Goal: Information Seeking & Learning: Learn about a topic

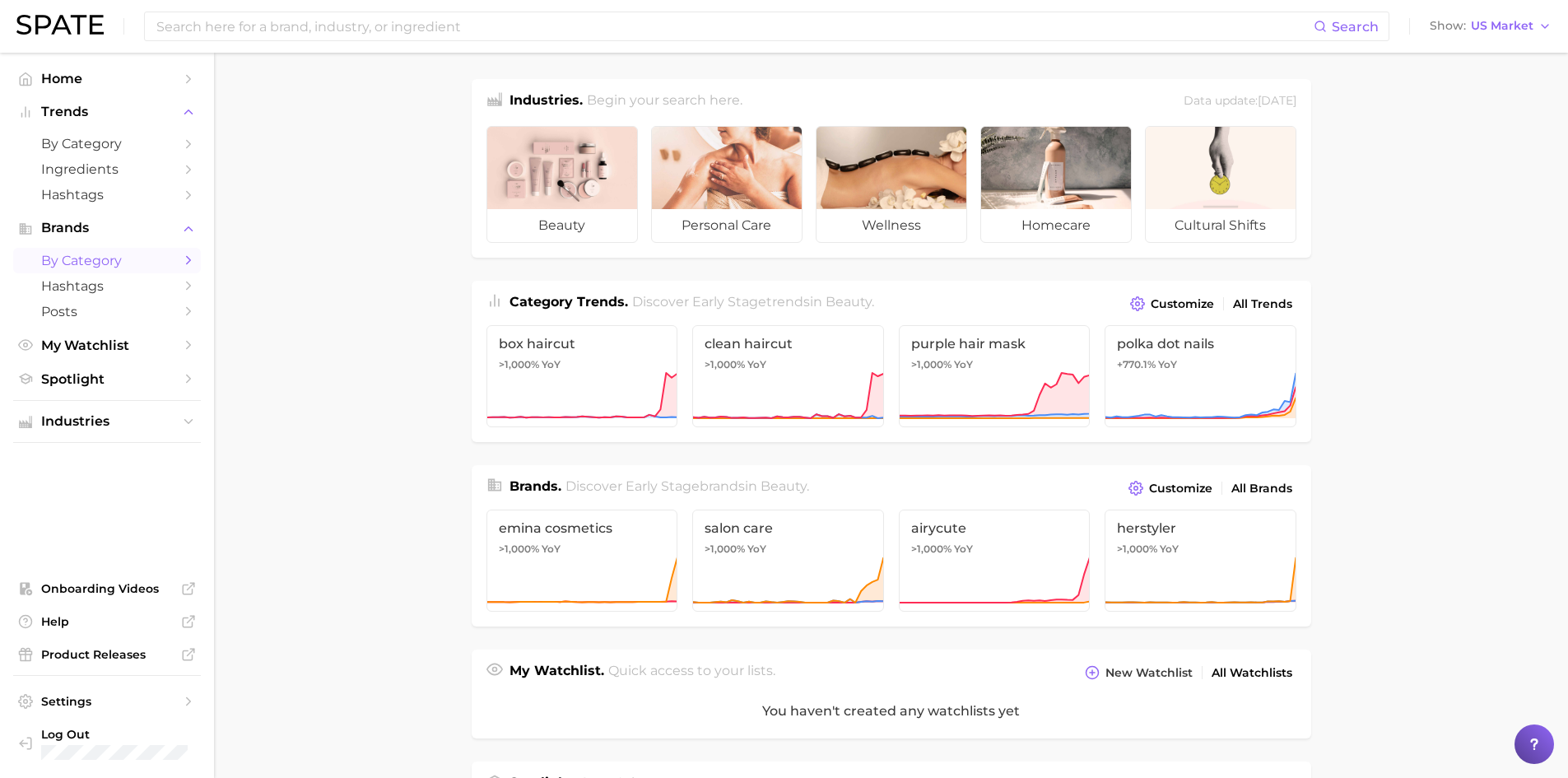
click at [100, 264] on span "by Category" at bounding box center [107, 261] width 132 height 16
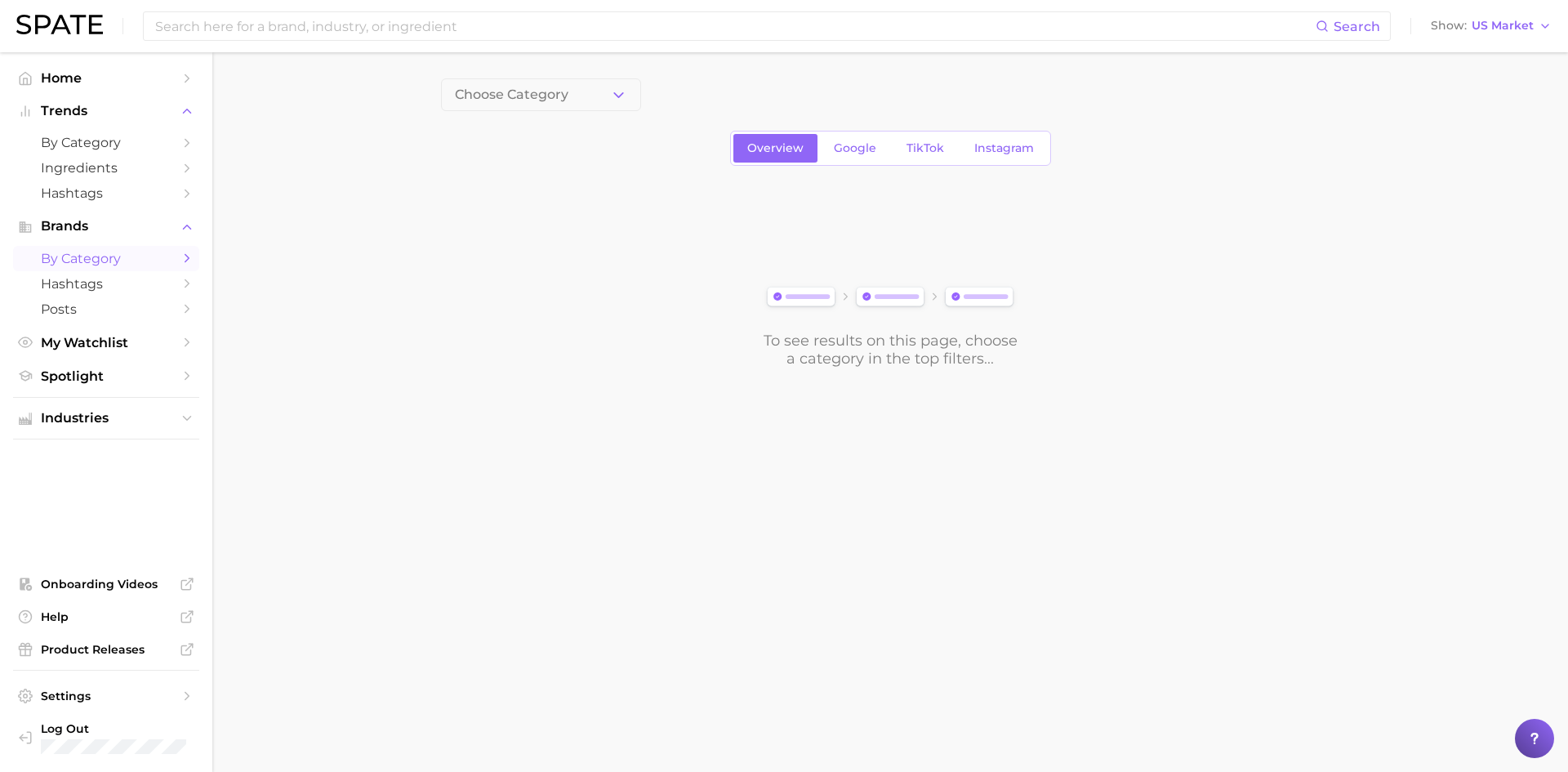
click at [528, 94] on span "Choose Category" at bounding box center [511, 94] width 114 height 15
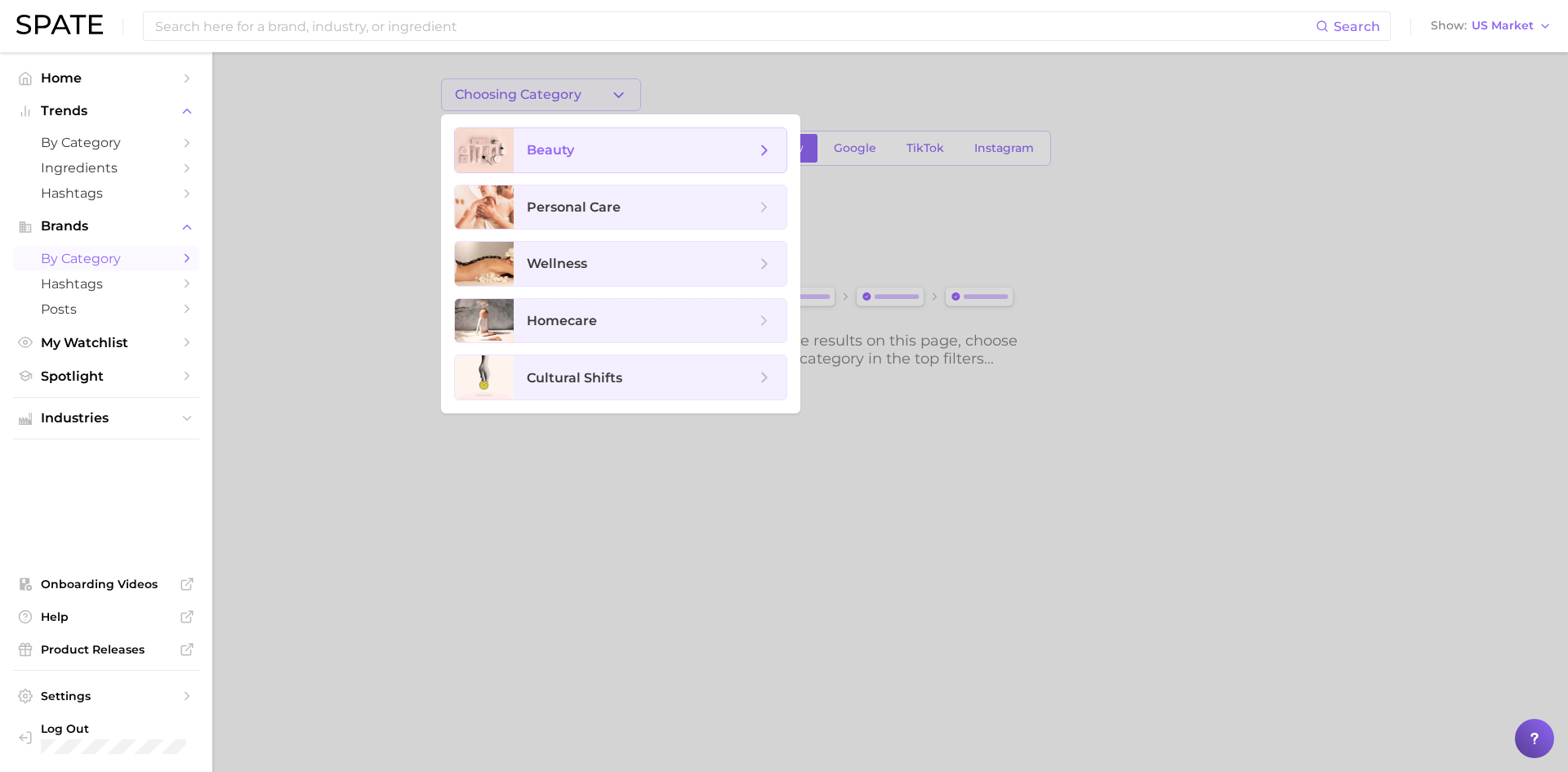
click at [556, 154] on span "beauty" at bounding box center [550, 150] width 48 height 16
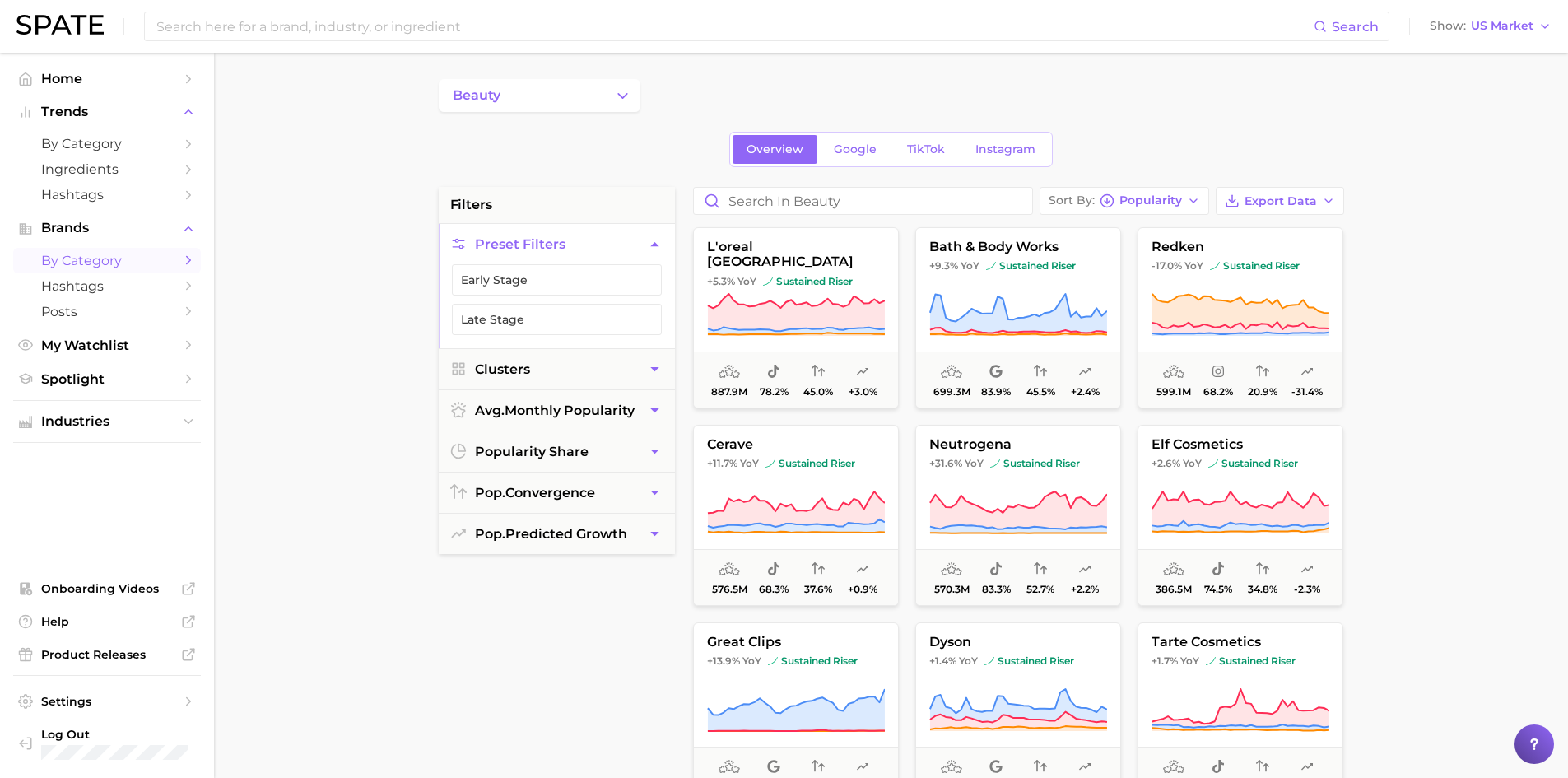
click at [926, 215] on div "Sort By Popularity Export Data l'oreal [GEOGRAPHIC_DATA] +5.3% YoY sustained ri…" at bounding box center [1018, 604] width 668 height 835
click at [927, 205] on input "Search in beauty" at bounding box center [863, 201] width 339 height 27
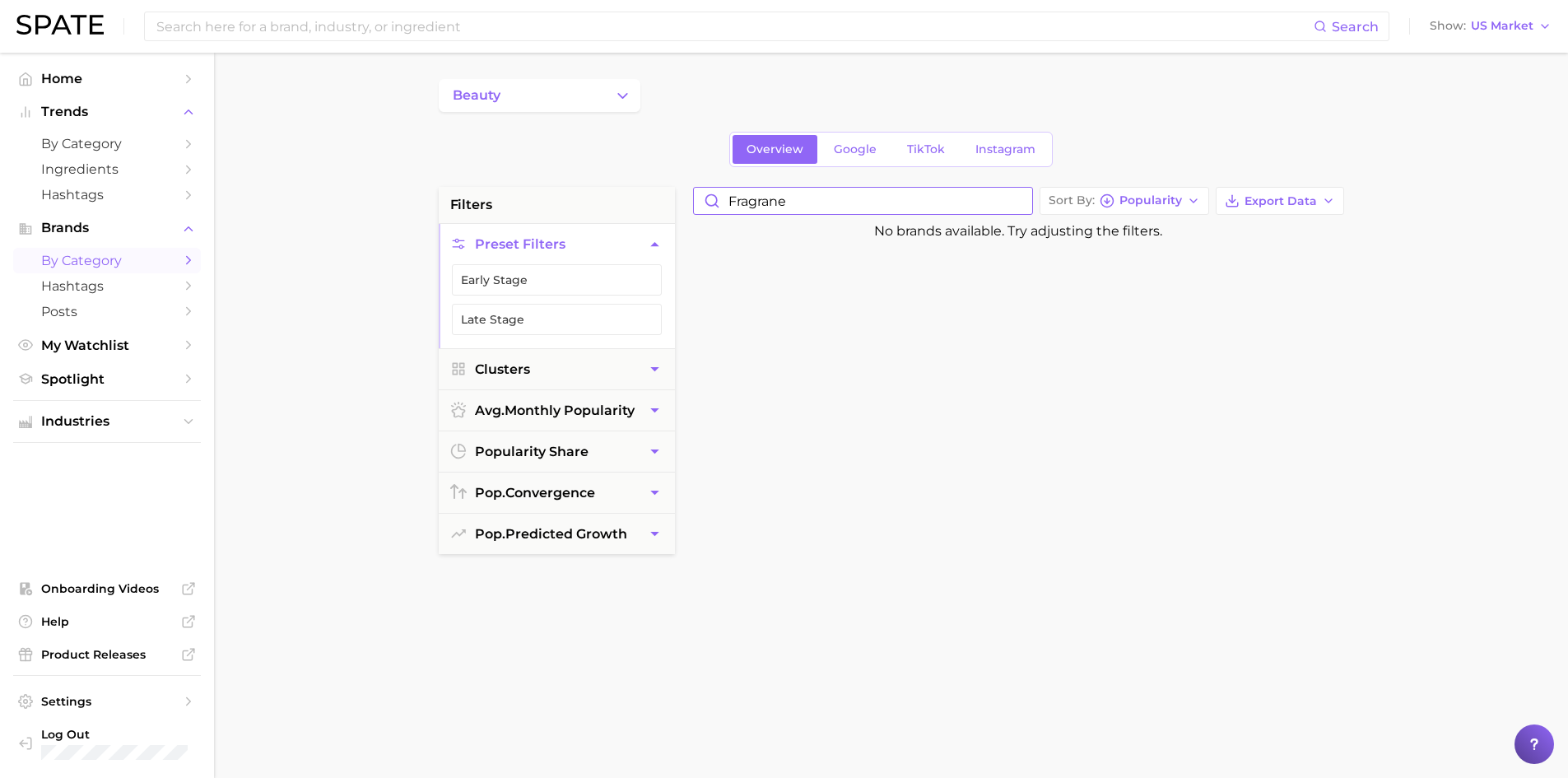
click at [764, 192] on input "fragrane" at bounding box center [863, 201] width 339 height 27
click at [779, 201] on input "fragrane" at bounding box center [863, 201] width 339 height 27
type input "fragrance"
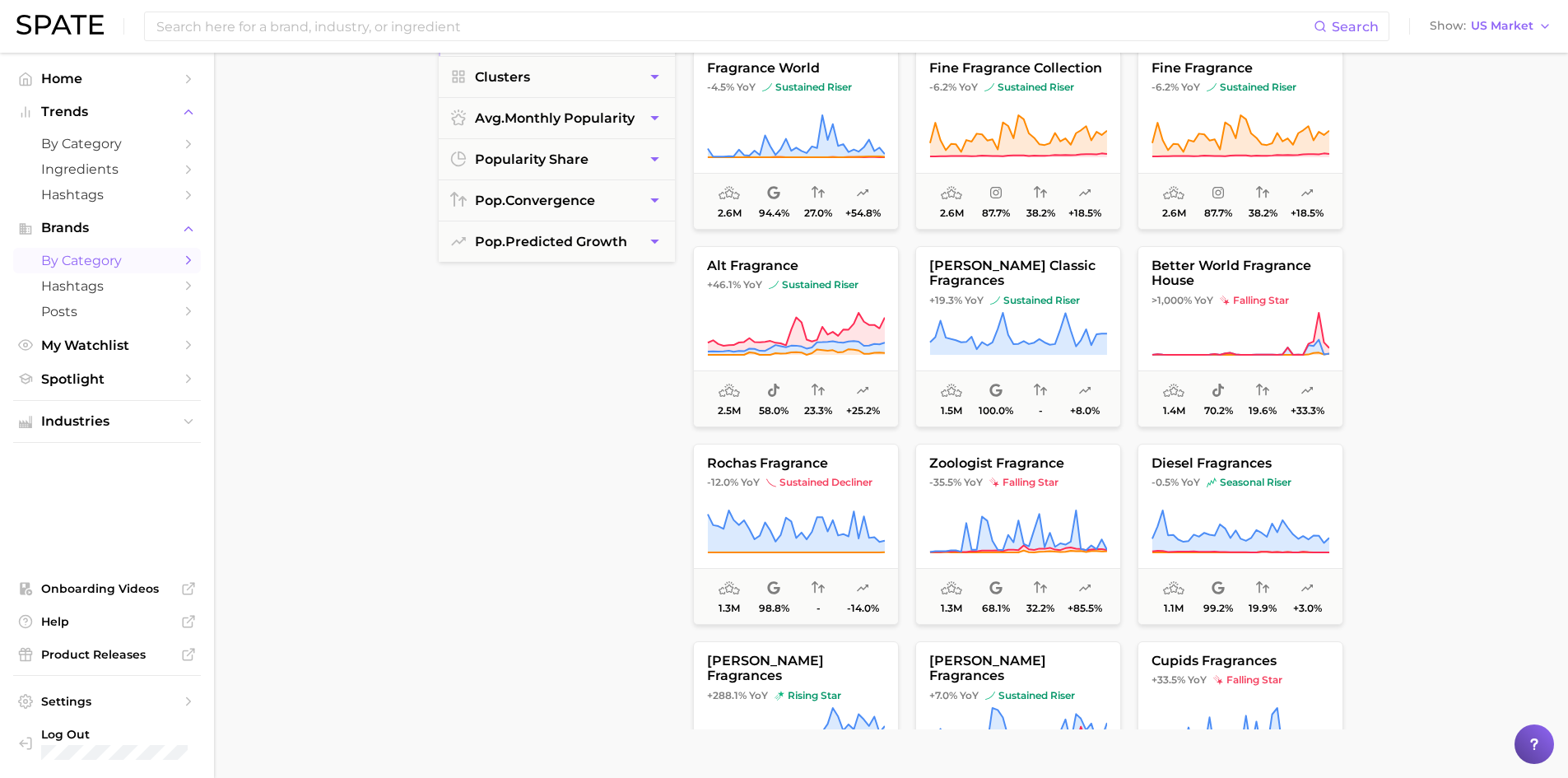
scroll to position [524, 0]
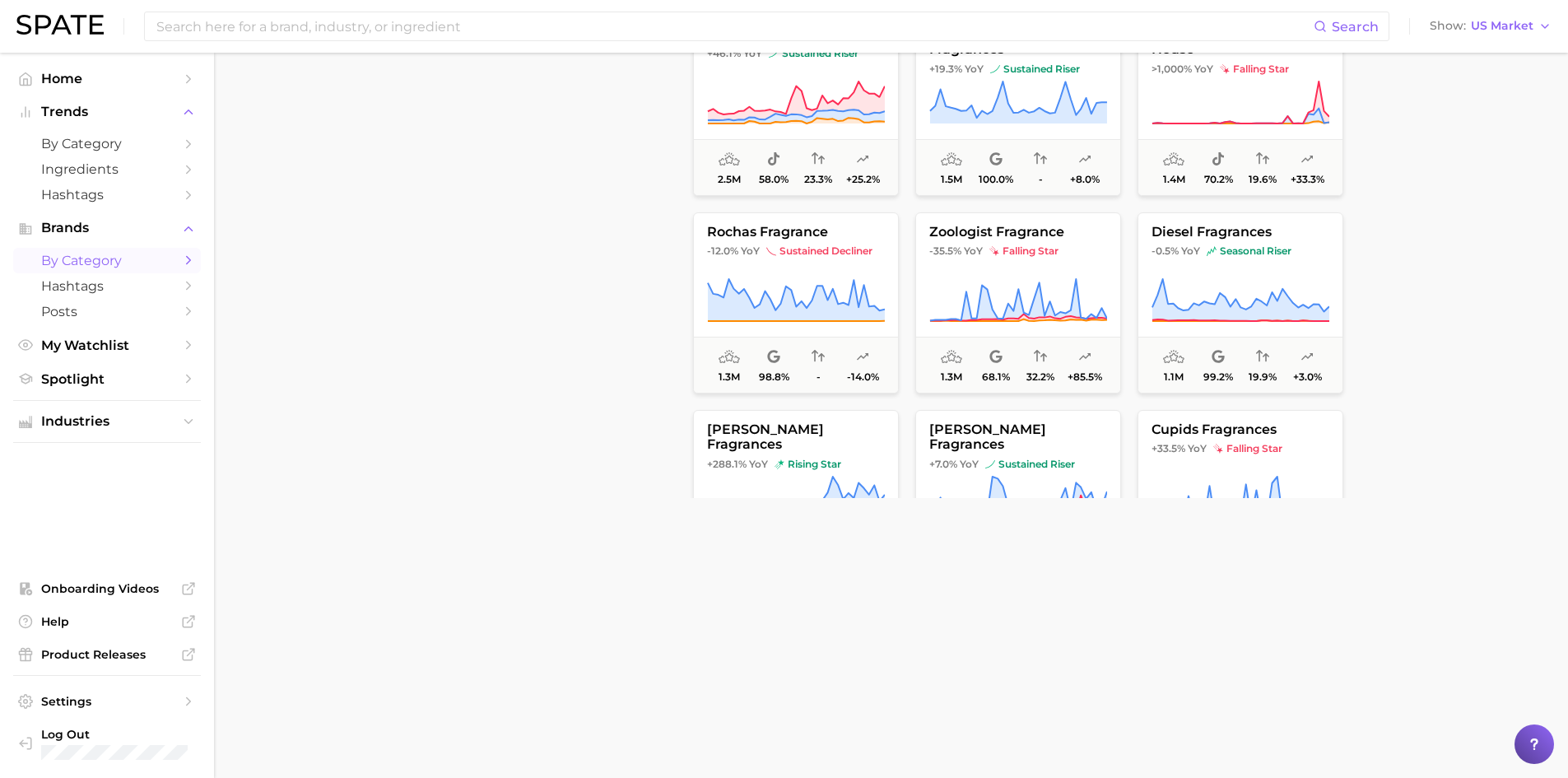
click at [497, 606] on div "filters Preset Filters Early Stage Late Stage Clusters avg. monthly popularity …" at bounding box center [896, 179] width 914 height 1032
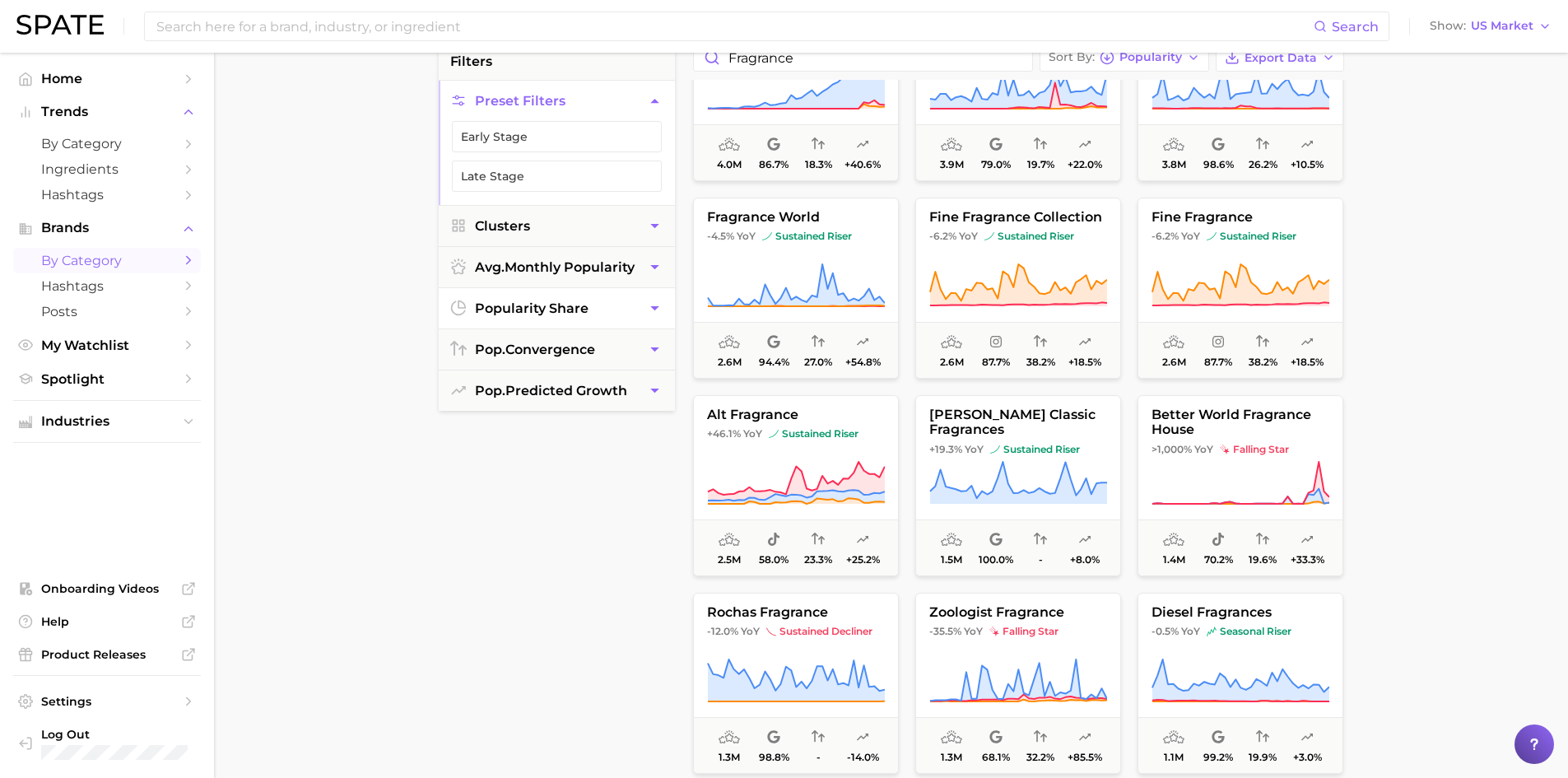
scroll to position [141, 0]
click at [548, 394] on span "pop. predicted growth" at bounding box center [550, 392] width 152 height 16
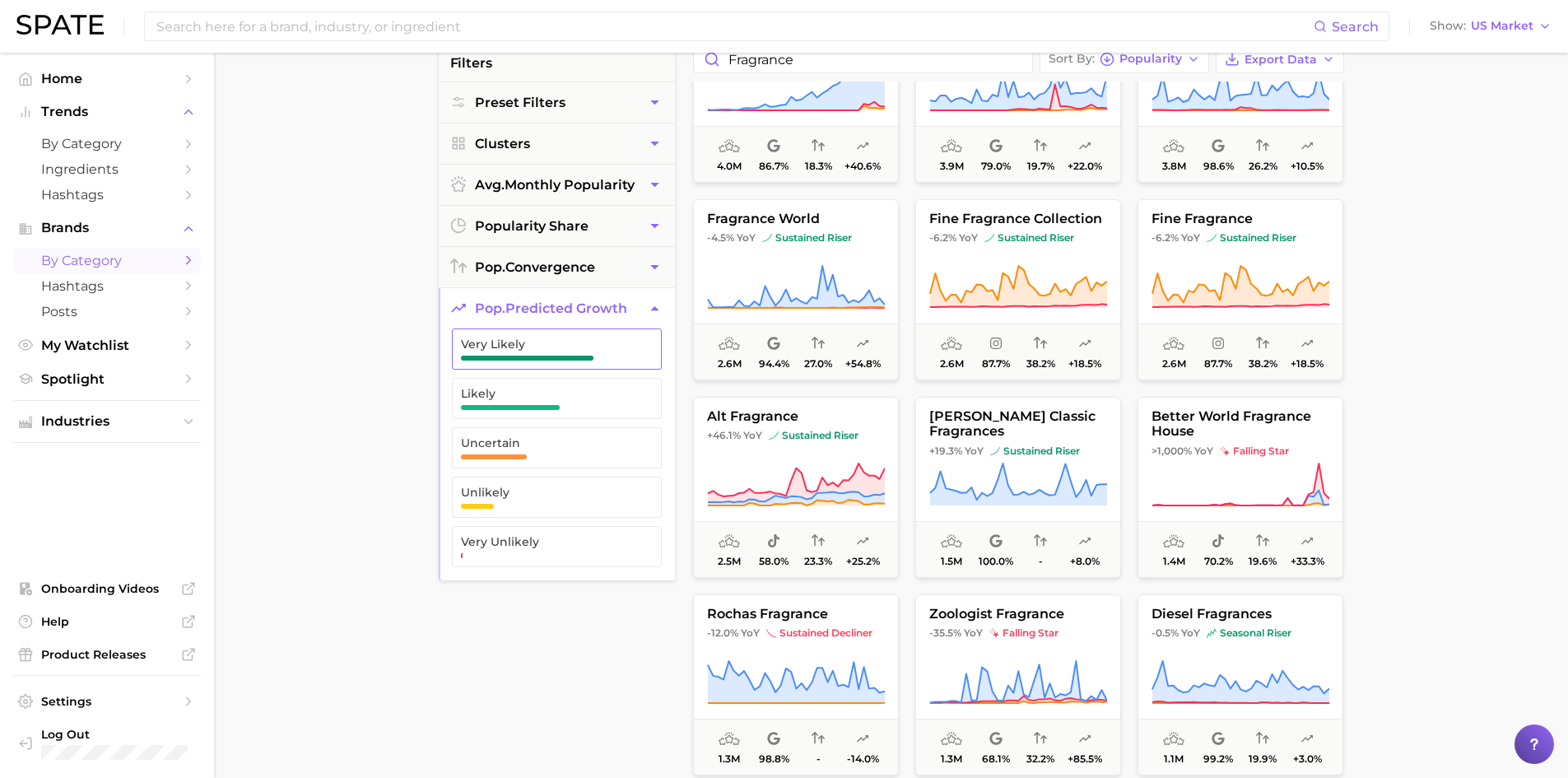
drag, startPoint x: 600, startPoint y: 345, endPoint x: 605, endPoint y: 336, distance: 10.3
click at [600, 346] on span "Very Likely" at bounding box center [544, 344] width 165 height 13
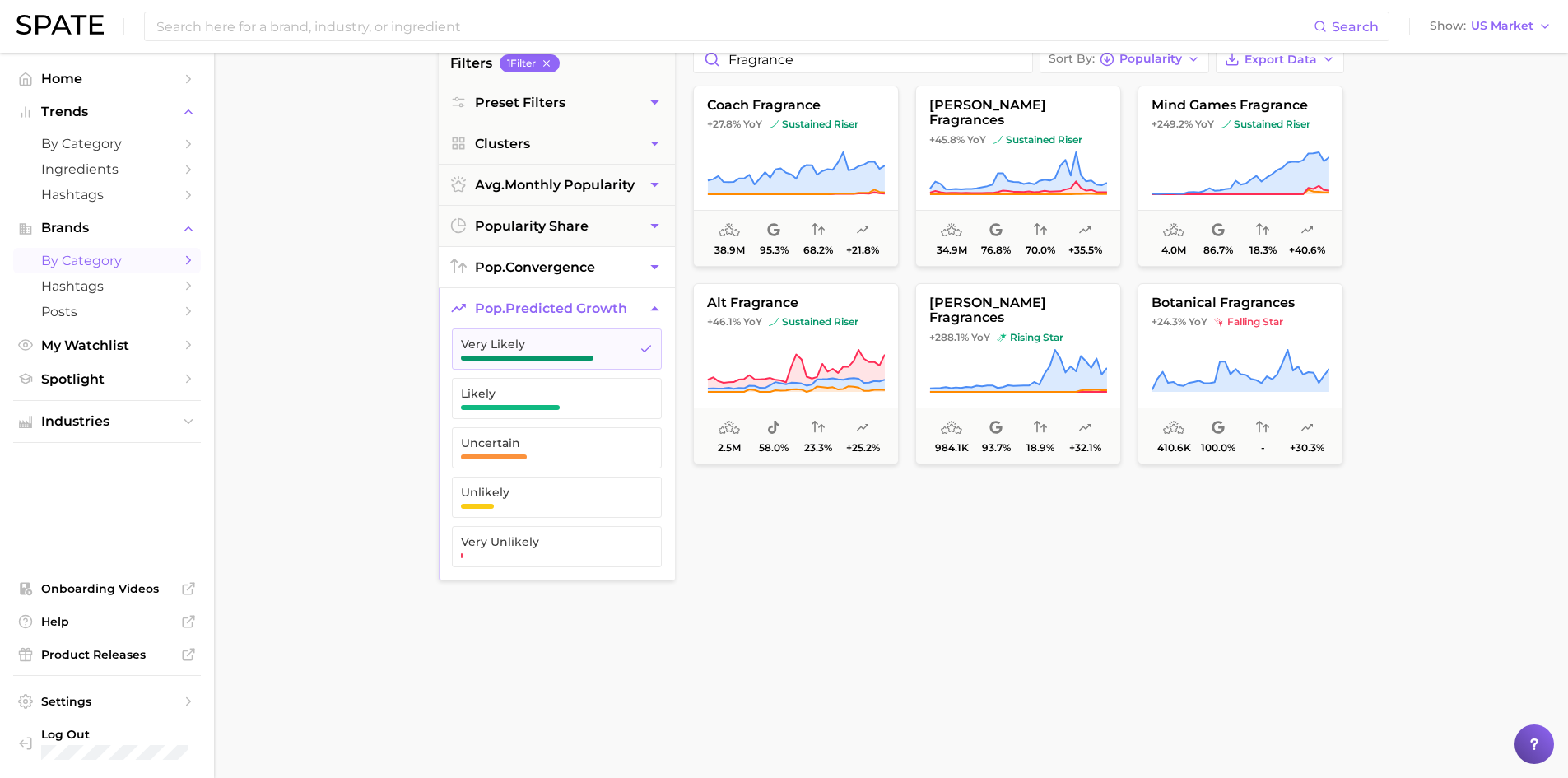
click at [611, 256] on button "pop. convergence" at bounding box center [557, 267] width 236 height 40
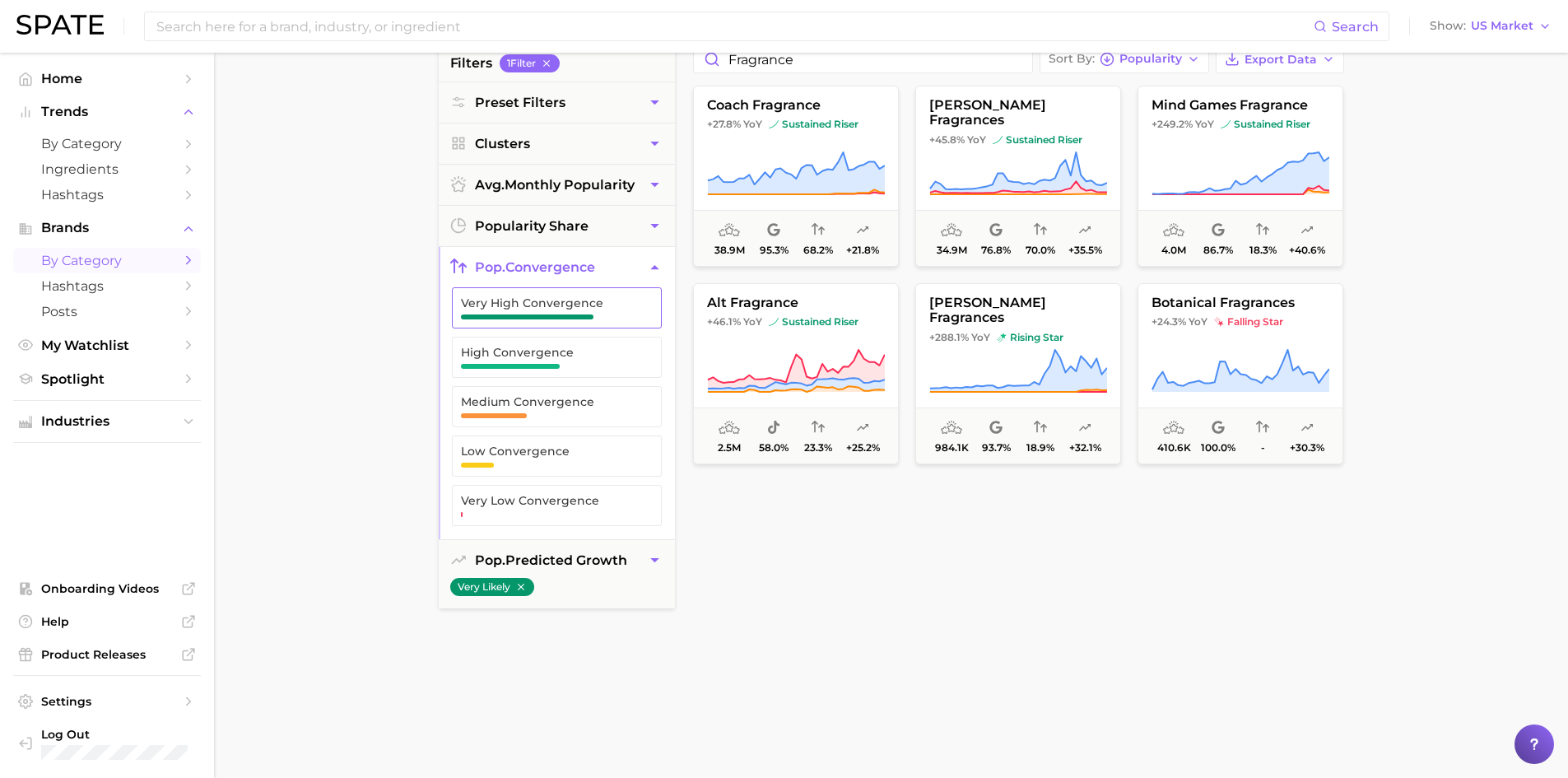
click at [575, 304] on span "Very High Convergence" at bounding box center [544, 302] width 165 height 13
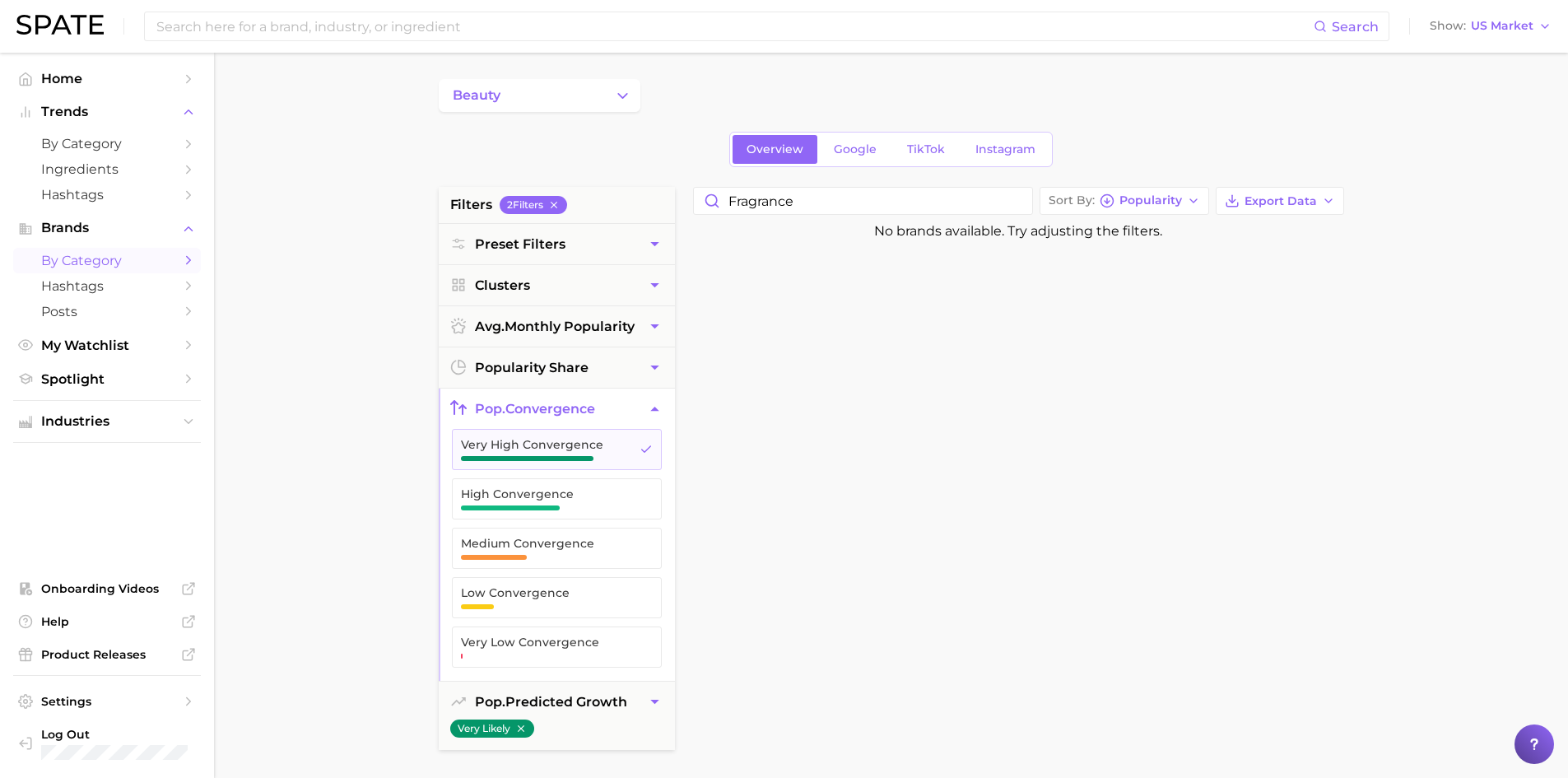
scroll to position [1, 0]
click at [604, 361] on button "popularity share" at bounding box center [557, 366] width 236 height 40
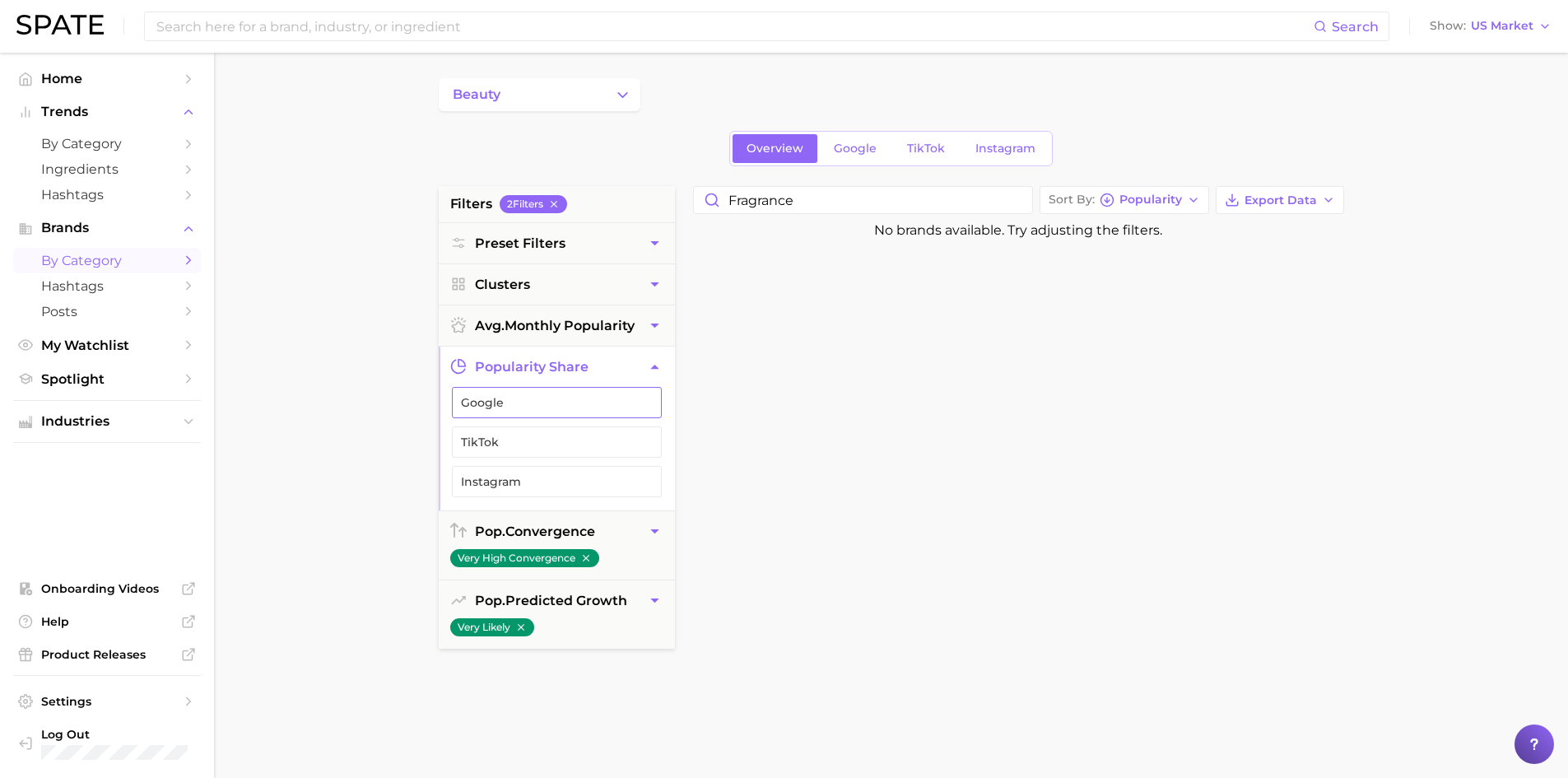
click at [610, 397] on span "Google" at bounding box center [544, 402] width 165 height 13
click at [609, 450] on button "TikTok" at bounding box center [556, 442] width 210 height 31
click at [633, 485] on button "Instagram" at bounding box center [556, 481] width 210 height 31
click at [589, 316] on button "avg. monthly popularity" at bounding box center [557, 325] width 236 height 40
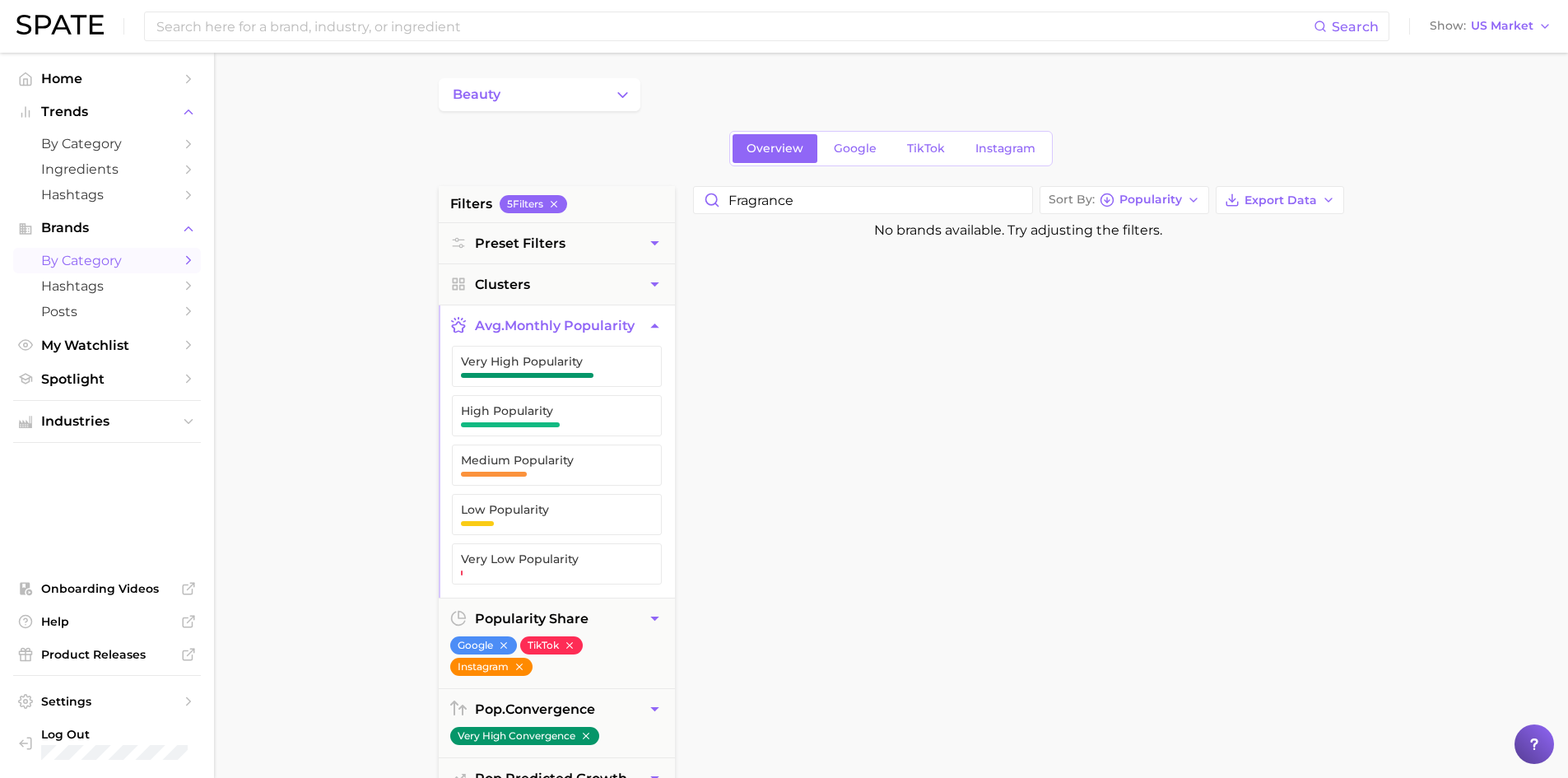
click at [772, 309] on div at bounding box center [1024, 638] width 680 height 798
drag, startPoint x: 596, startPoint y: 88, endPoint x: 616, endPoint y: 91, distance: 20.2
click at [600, 88] on button "beauty" at bounding box center [540, 94] width 202 height 33
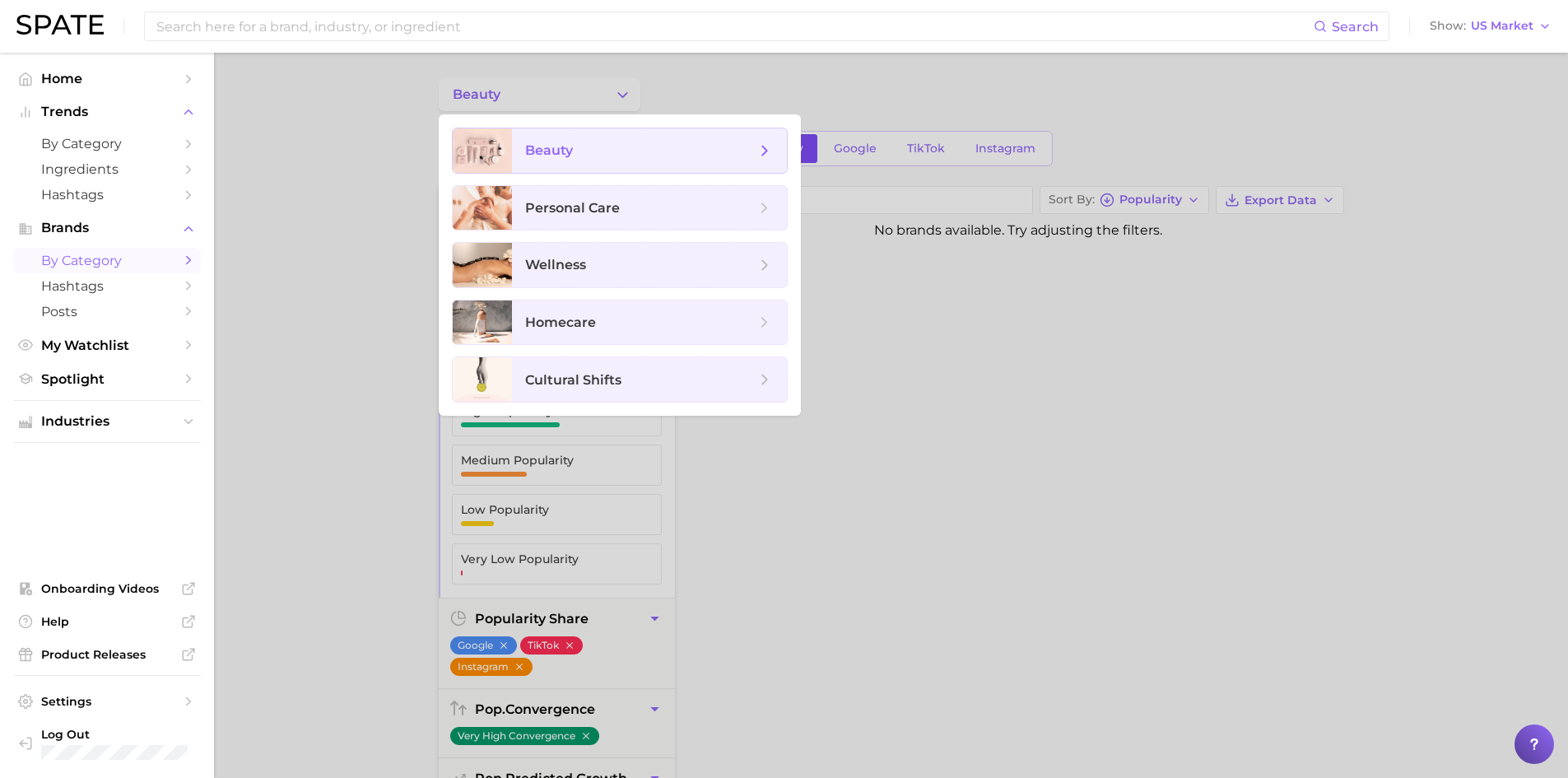
drag, startPoint x: 716, startPoint y: 161, endPoint x: 739, endPoint y: 156, distance: 23.5
click at [718, 161] on span "beauty" at bounding box center [649, 150] width 275 height 44
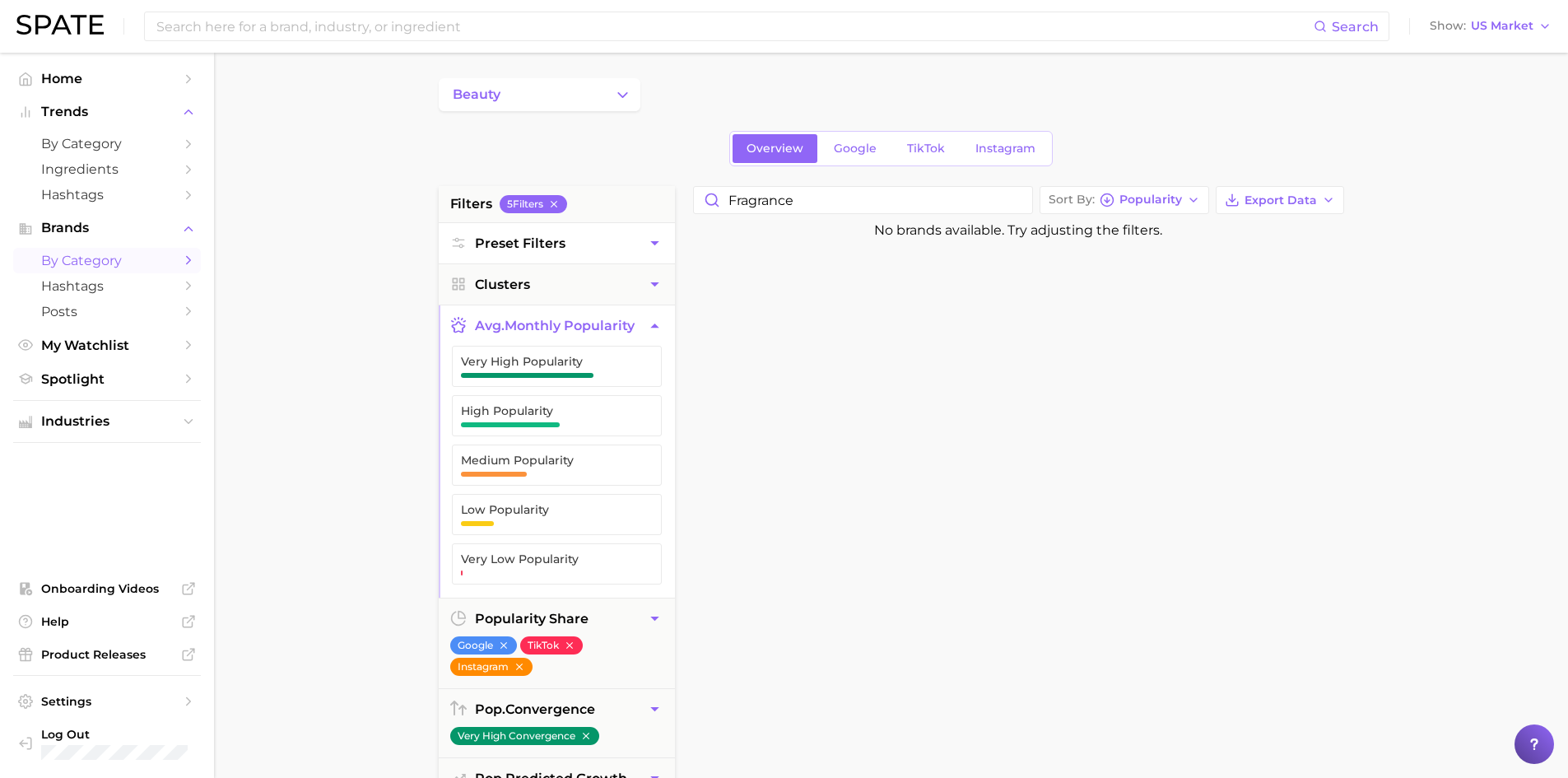
click at [655, 250] on icon "button" at bounding box center [654, 243] width 17 height 17
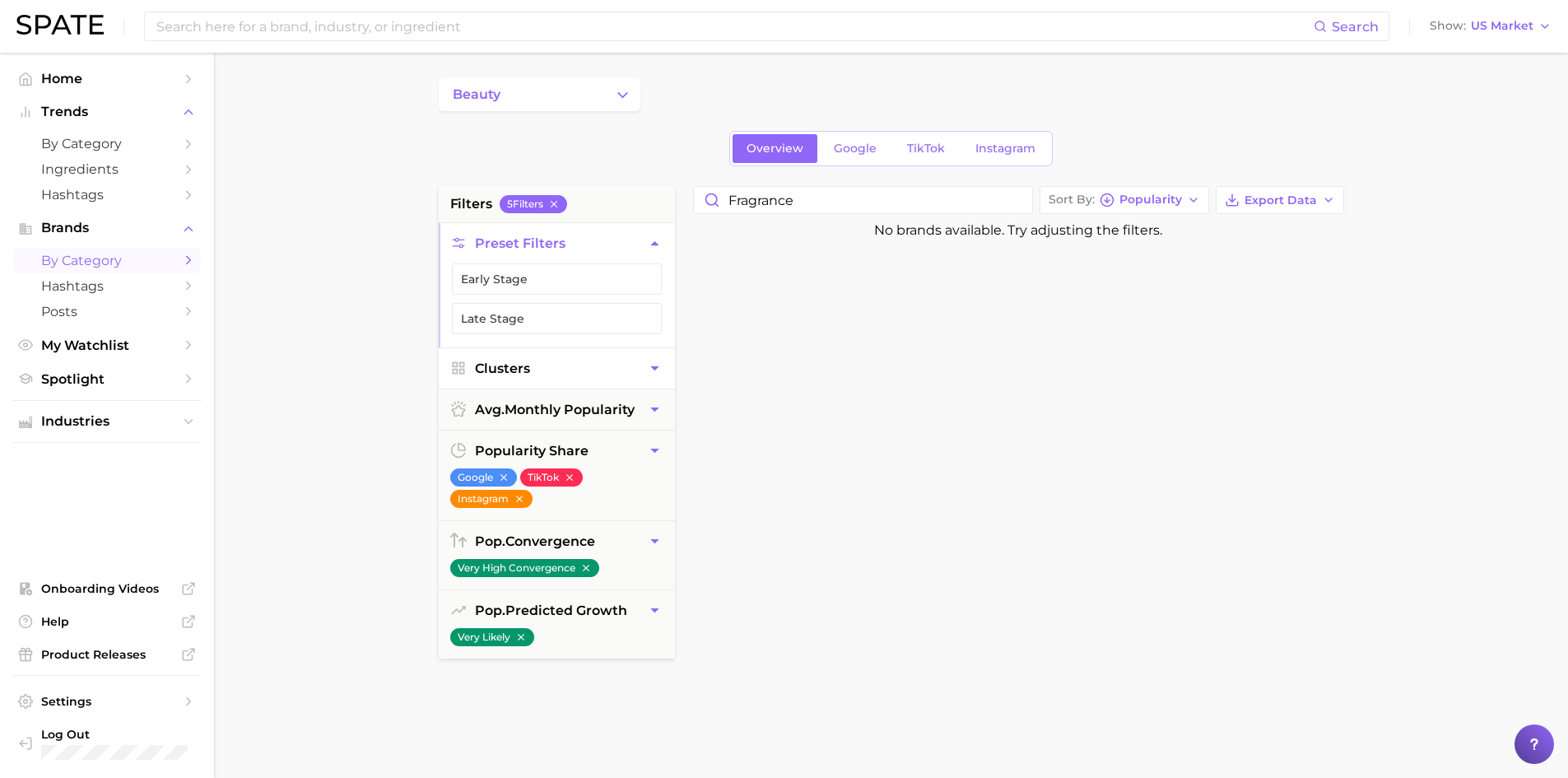
click at [649, 372] on icon "button" at bounding box center [654, 368] width 17 height 17
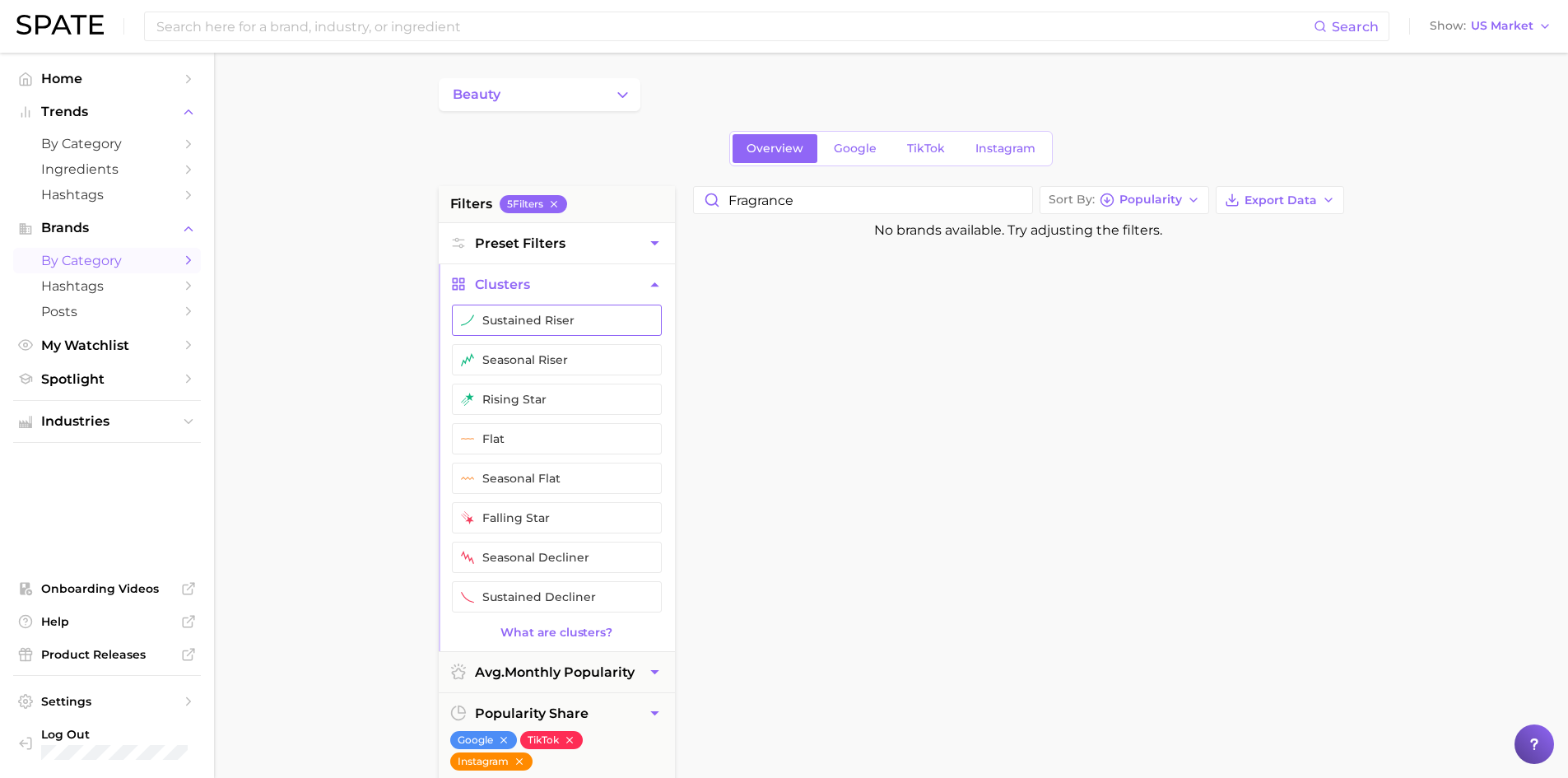
click at [616, 306] on button "sustained riser" at bounding box center [556, 320] width 210 height 31
click at [604, 241] on button "Preset Filters" at bounding box center [557, 243] width 236 height 40
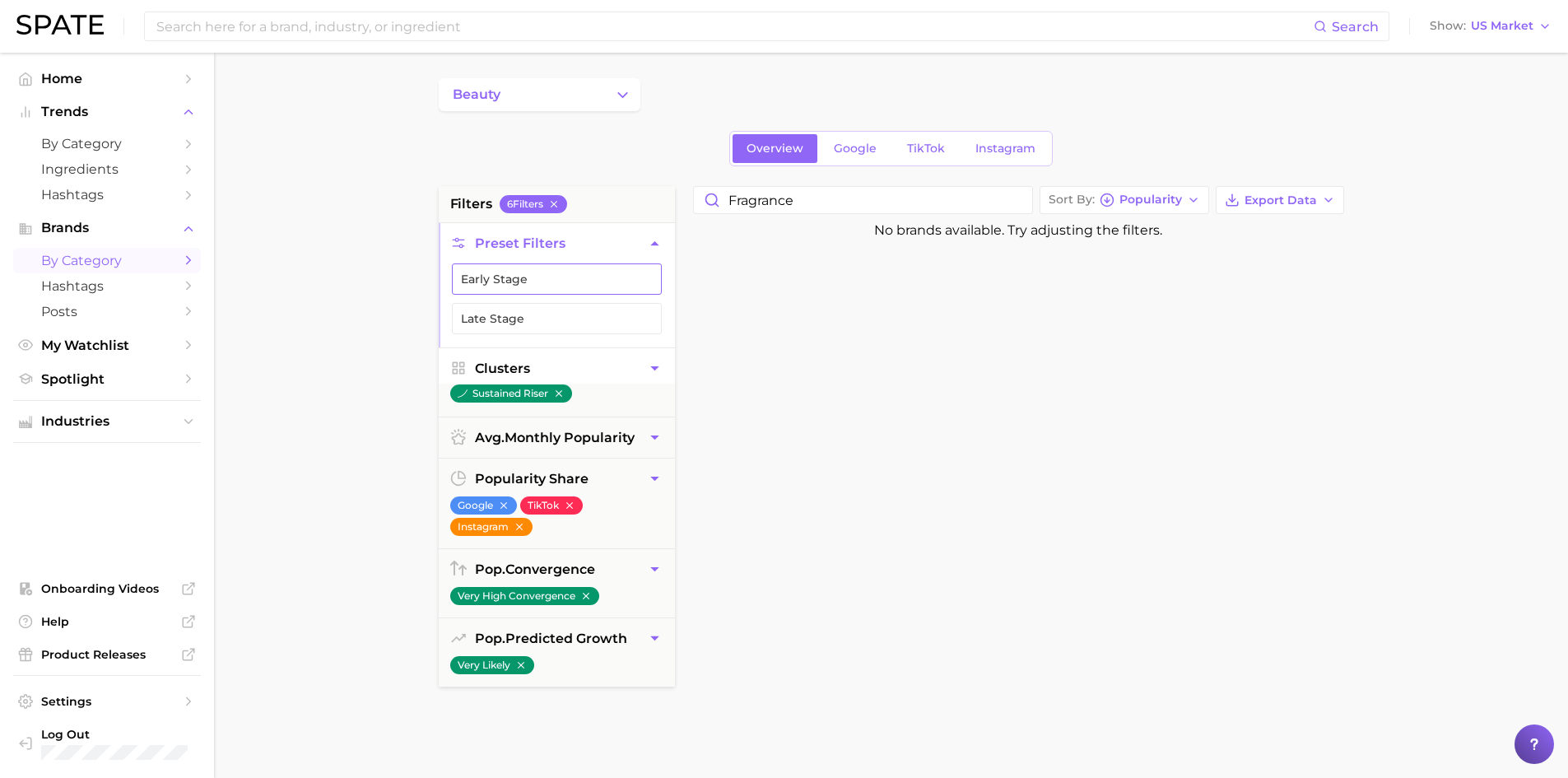
click at [623, 285] on button "Early Stage" at bounding box center [556, 278] width 210 height 31
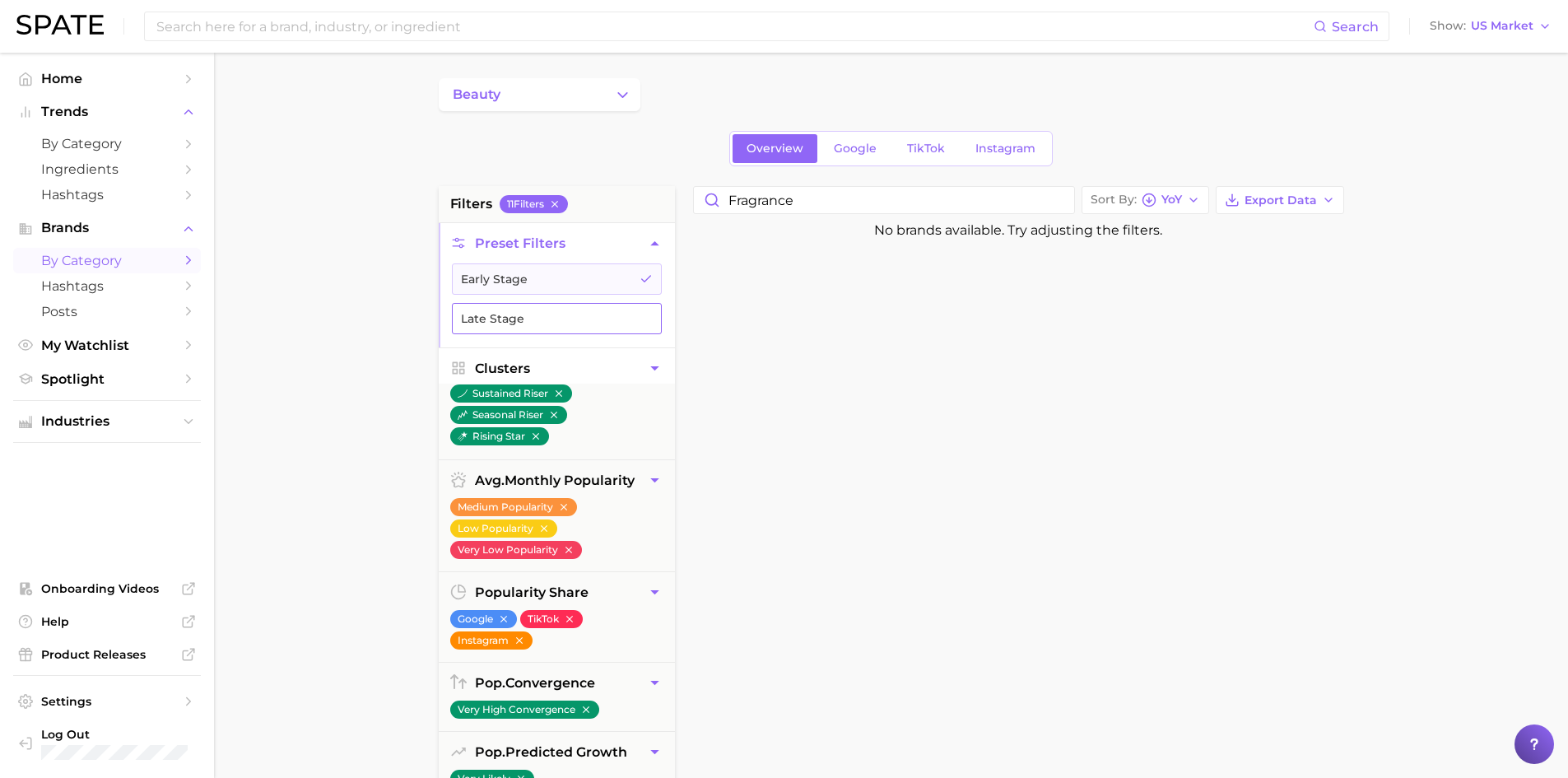
click at [621, 325] on button "Late Stage" at bounding box center [556, 318] width 210 height 31
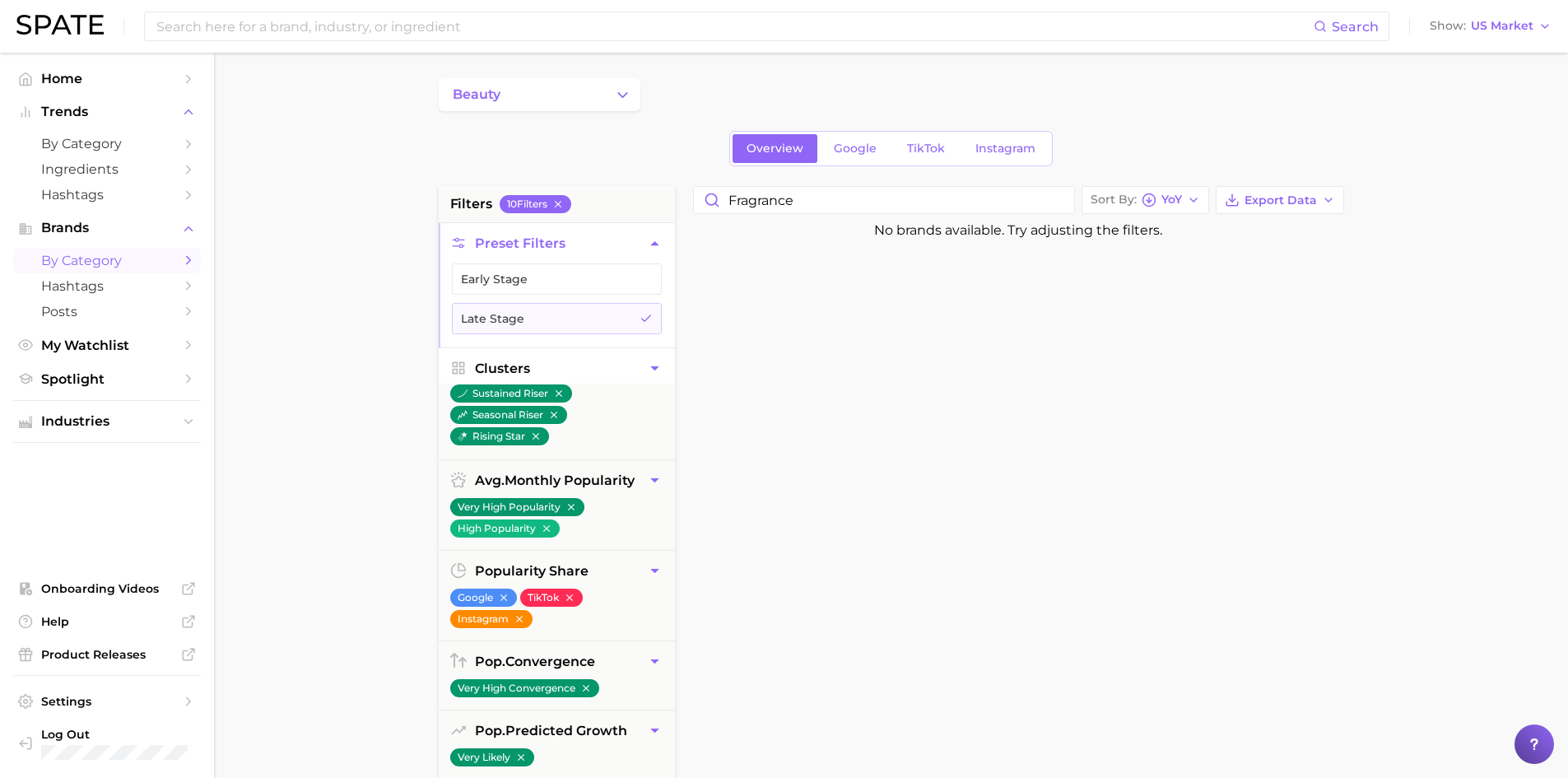
click at [975, 306] on div at bounding box center [1024, 638] width 680 height 798
drag, startPoint x: 817, startPoint y: 198, endPoint x: 836, endPoint y: 195, distance: 19.2
click at [817, 198] on input "fragrance" at bounding box center [884, 200] width 380 height 27
click at [905, 209] on input "fragrance" at bounding box center [884, 200] width 380 height 27
click at [108, 147] on span "by Category" at bounding box center [107, 144] width 132 height 16
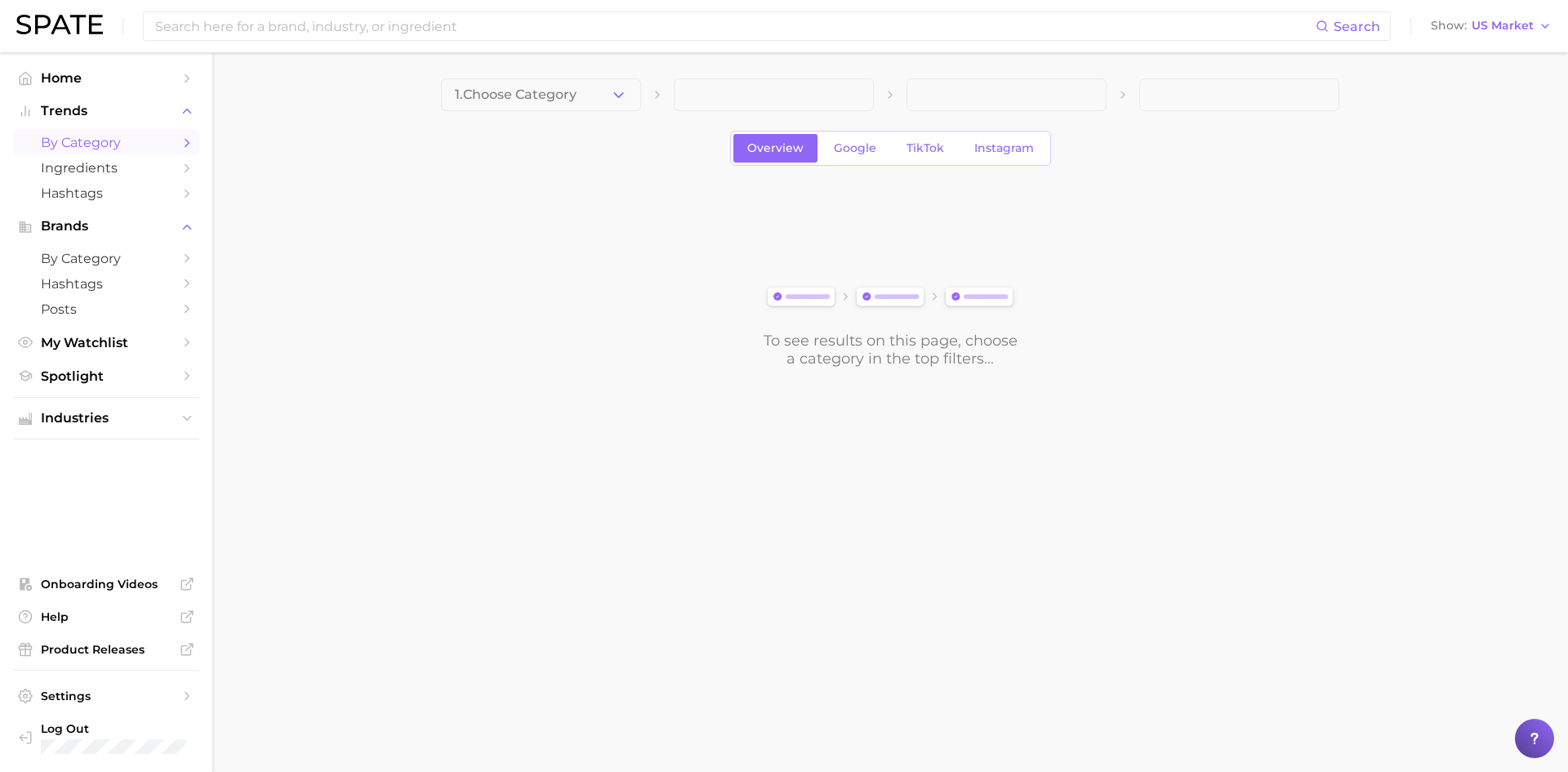
click at [812, 97] on span at bounding box center [773, 94] width 200 height 33
click at [620, 99] on icon "button" at bounding box center [618, 94] width 17 height 17
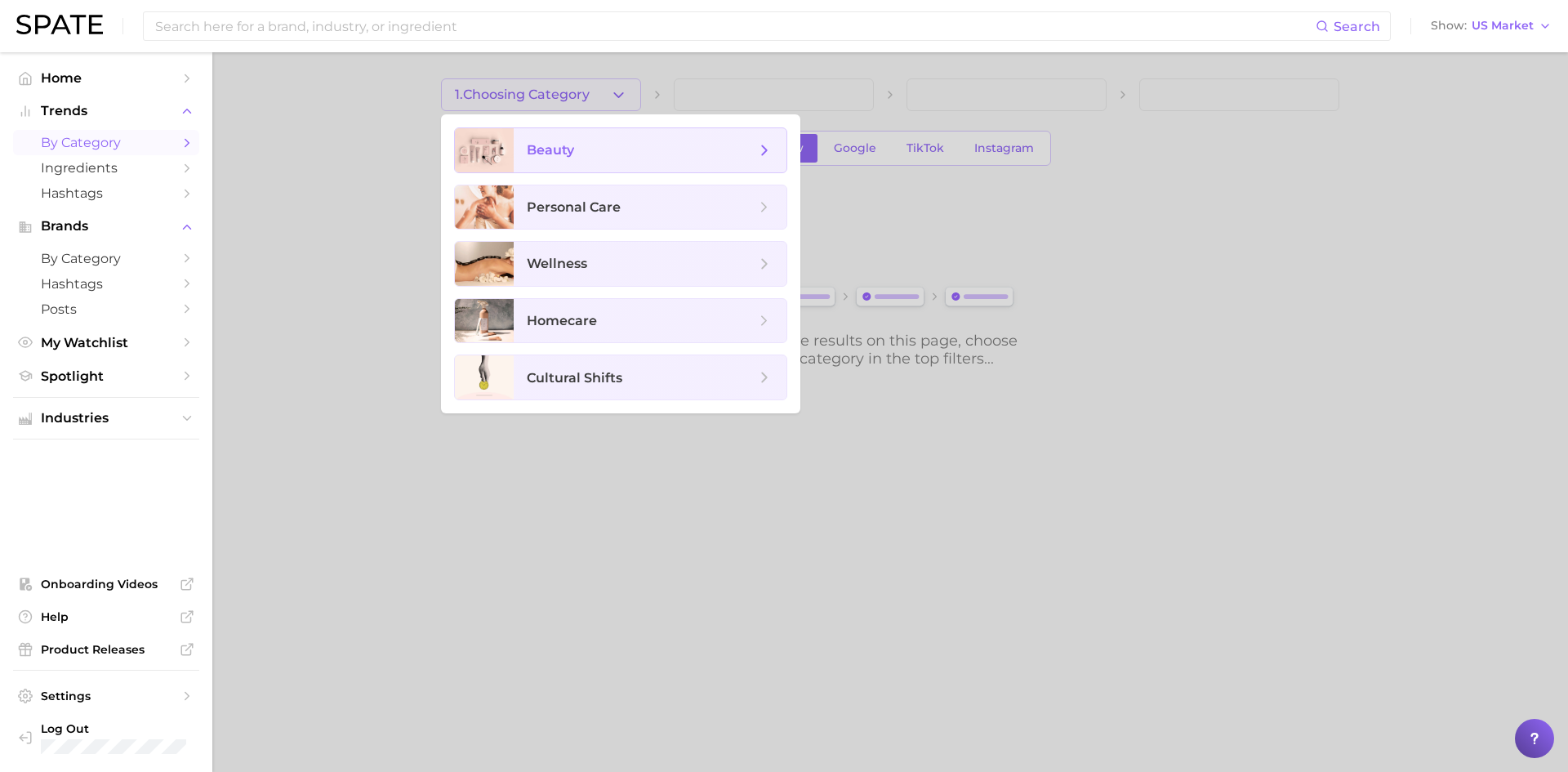
click at [634, 162] on span "beauty" at bounding box center [649, 150] width 273 height 44
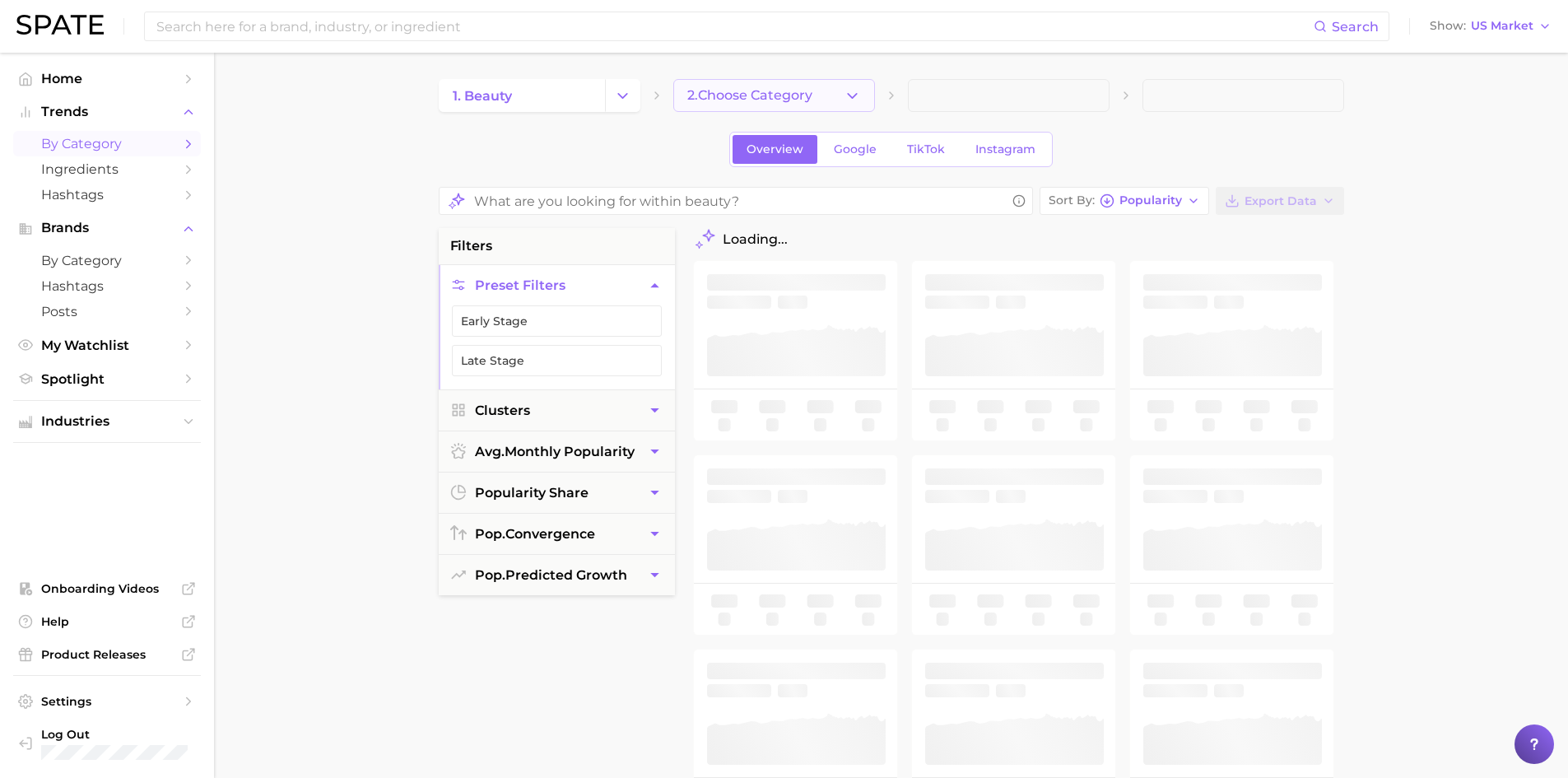
click at [849, 105] on button "2. Choose Category" at bounding box center [773, 95] width 202 height 33
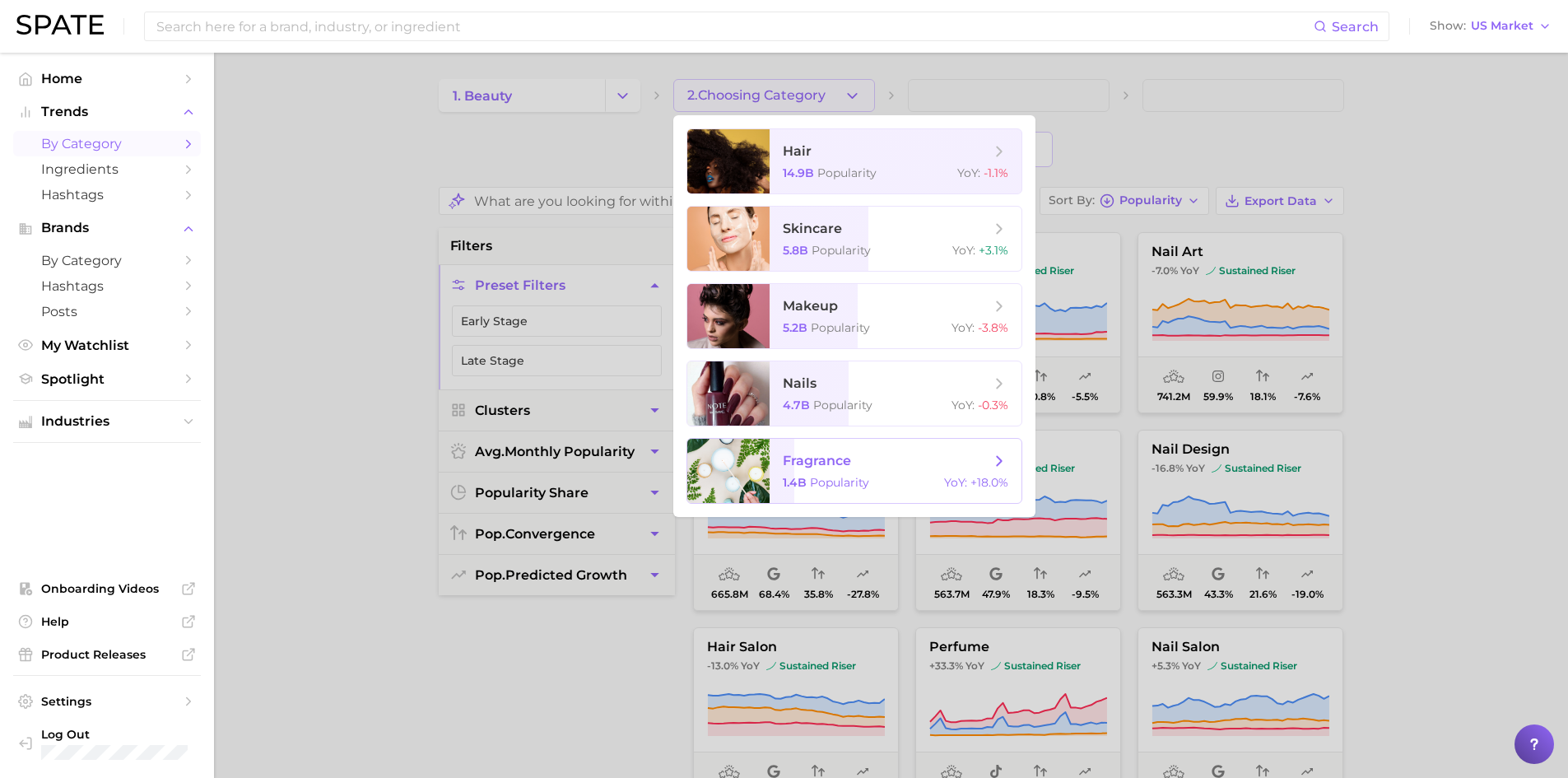
click at [881, 479] on div "1.4b Popularity YoY : +18.0%" at bounding box center [896, 482] width 226 height 15
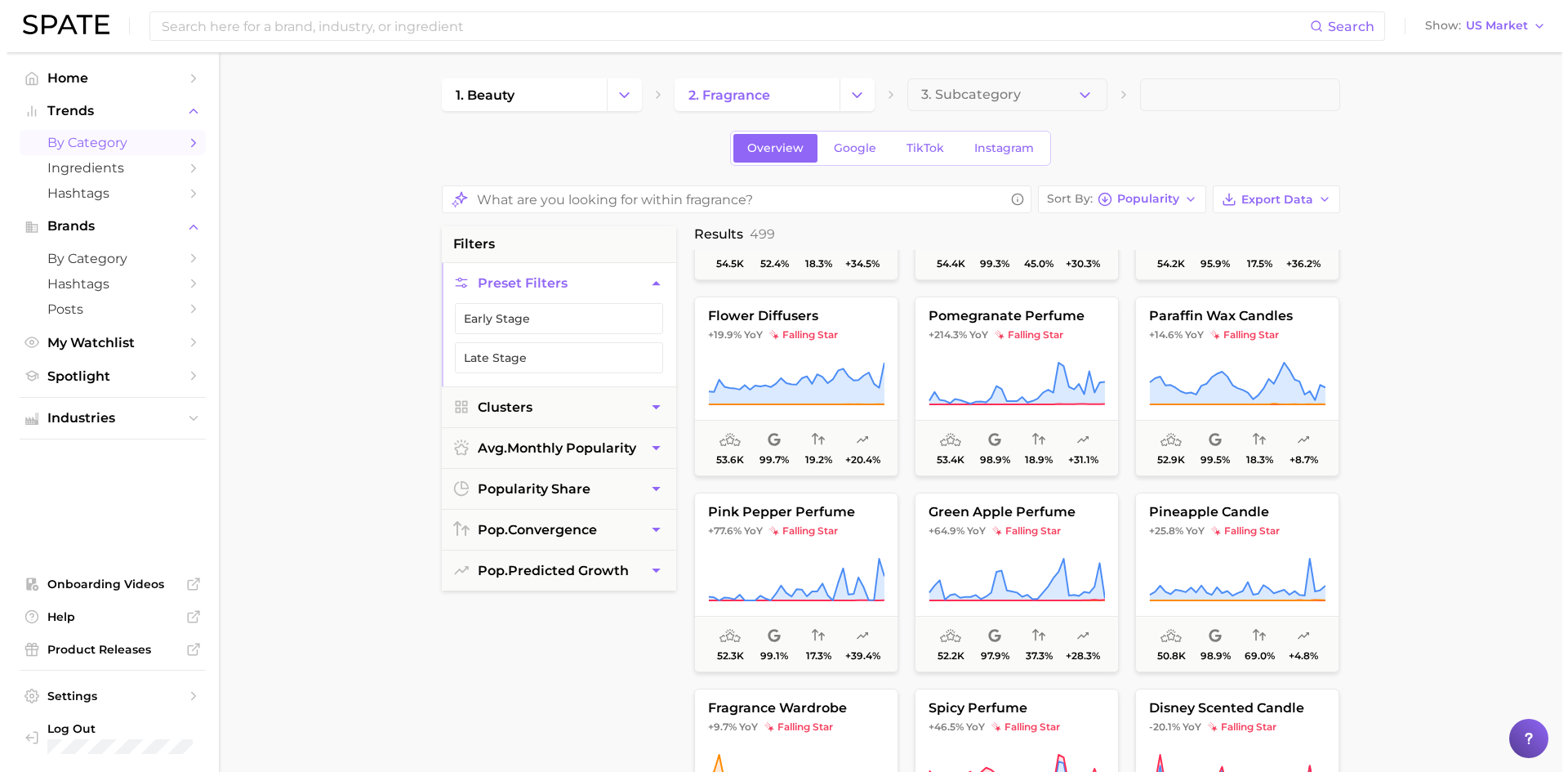
scroll to position [21721, 0]
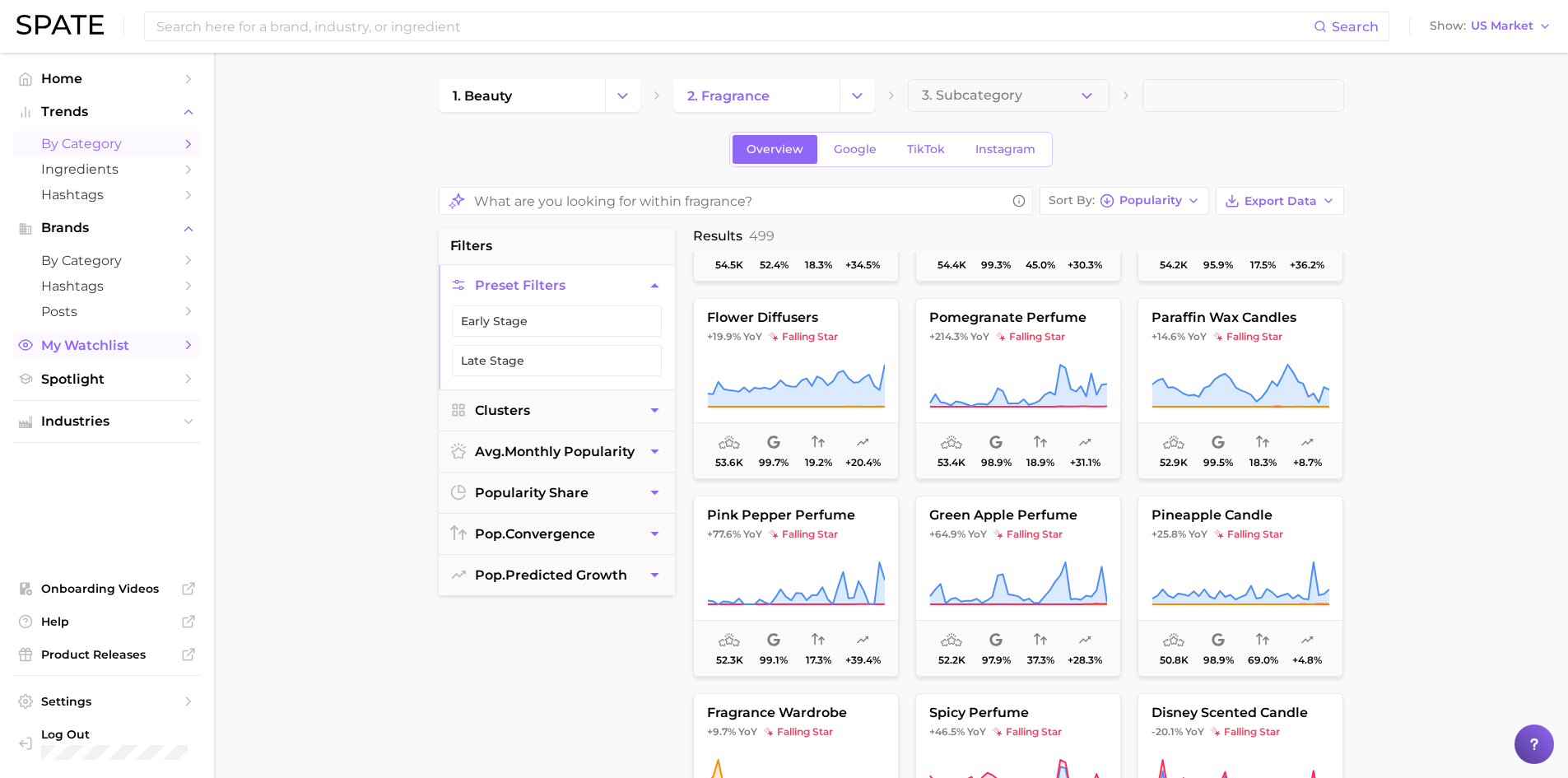
click at [102, 349] on span "My Watchlist" at bounding box center [107, 346] width 132 height 16
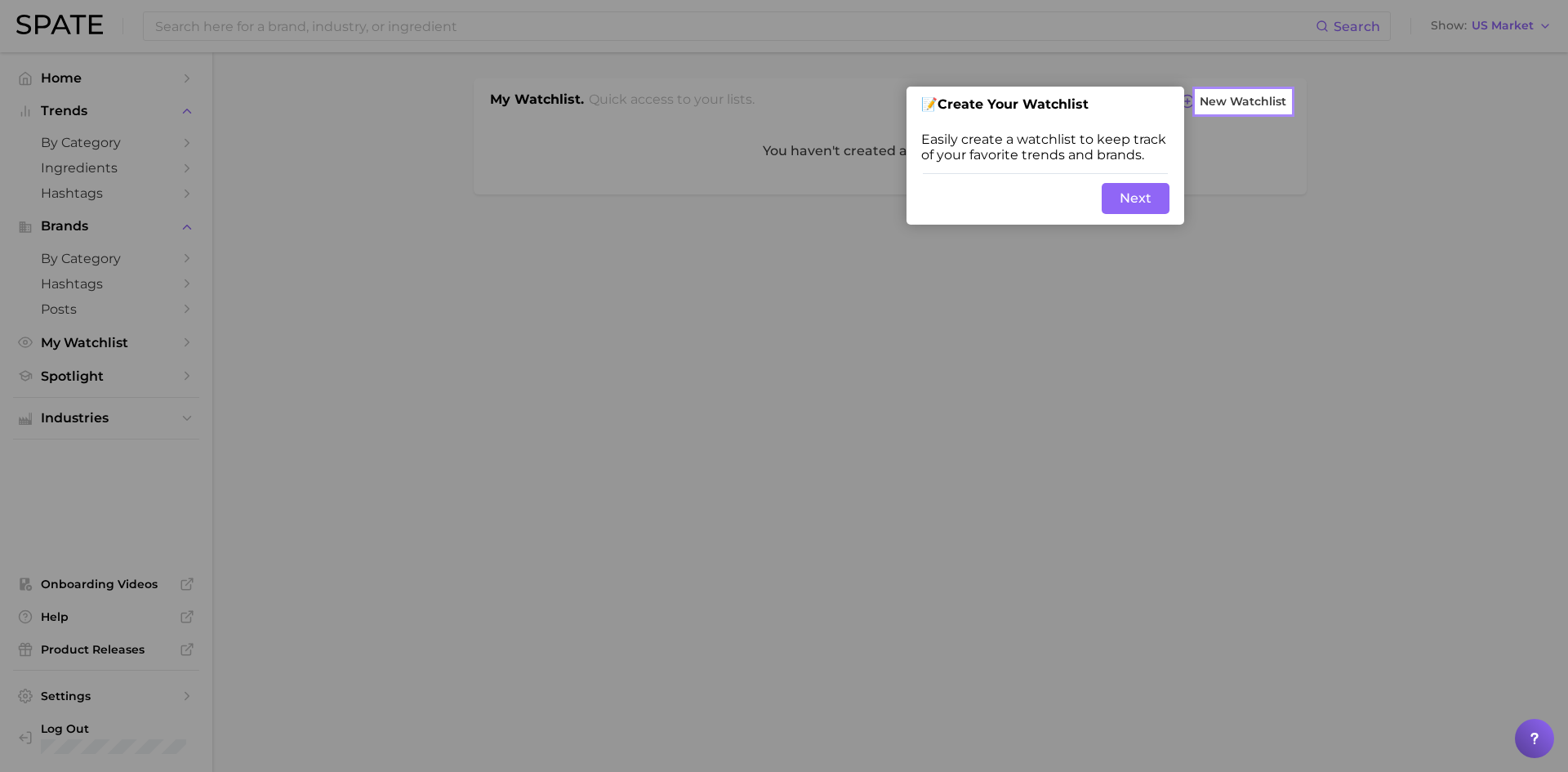
click at [1134, 195] on button "Next" at bounding box center [1135, 198] width 68 height 31
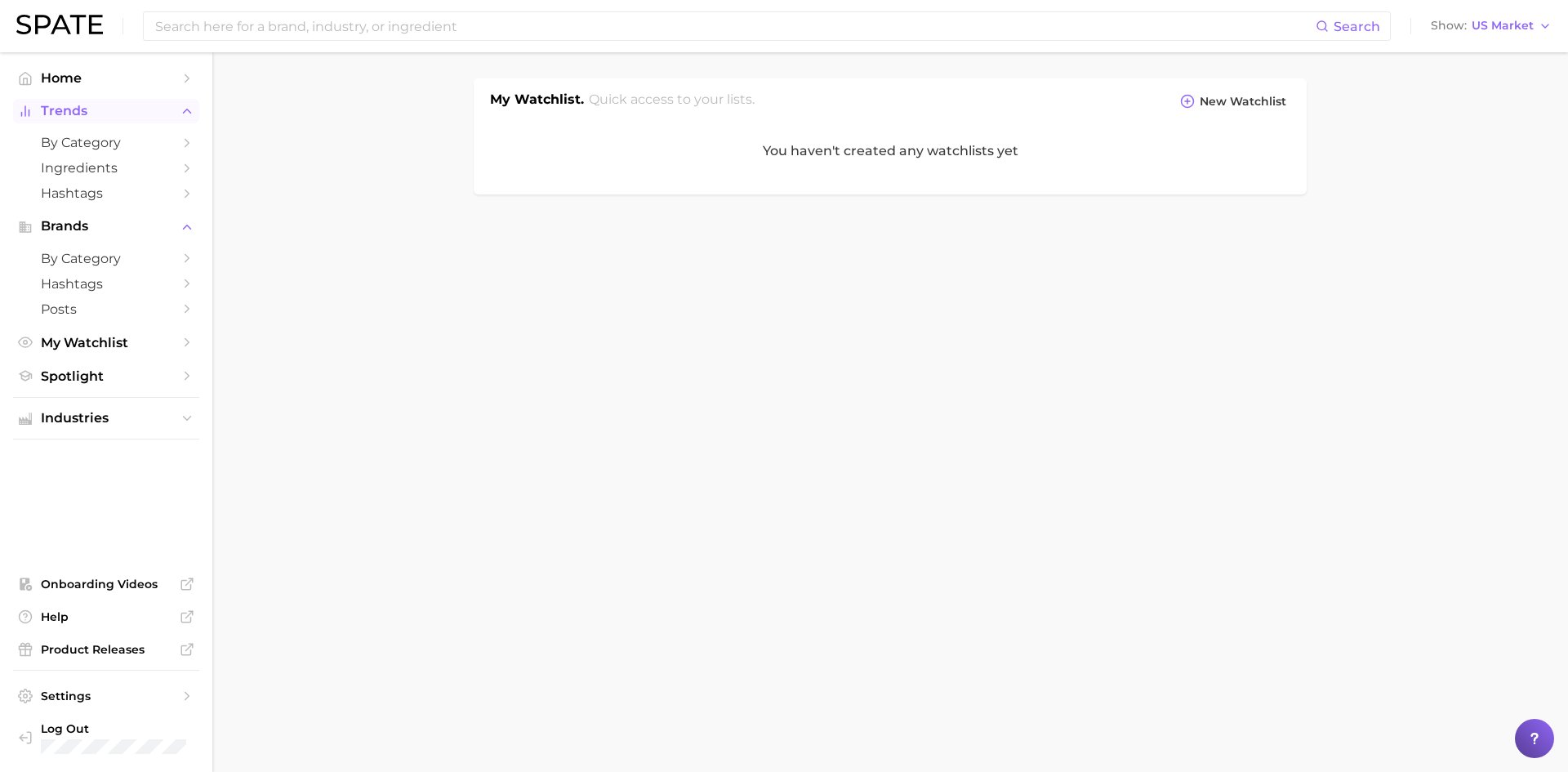
drag, startPoint x: 64, startPoint y: 110, endPoint x: 72, endPoint y: 112, distance: 8.2
click at [71, 111] on span "Trends" at bounding box center [106, 111] width 131 height 15
click at [101, 139] on span "Brands" at bounding box center [106, 144] width 131 height 15
